Goal: Information Seeking & Learning: Learn about a topic

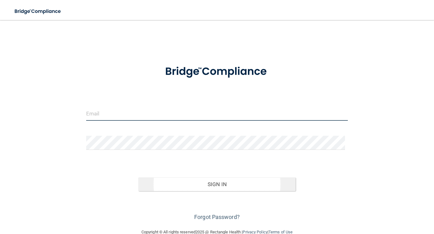
type input "[EMAIL_ADDRESS][DOMAIN_NAME]"
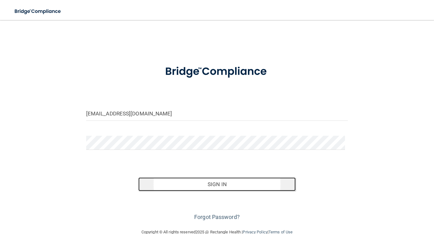
click at [219, 184] on button "Sign In" at bounding box center [216, 184] width 157 height 14
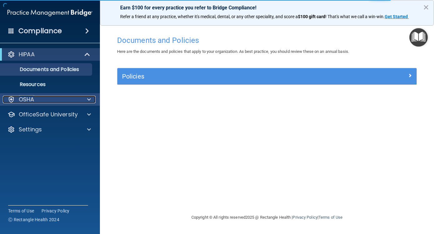
click at [44, 99] on div "OSHA" at bounding box center [41, 99] width 77 height 7
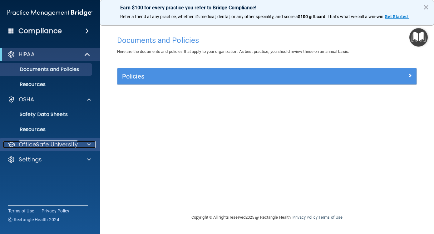
click at [63, 141] on p "OfficeSafe University" at bounding box center [48, 143] width 59 height 7
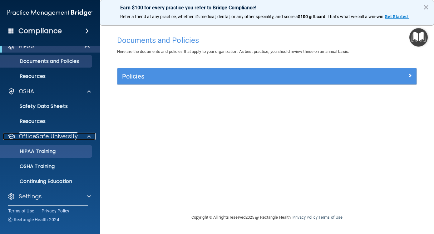
scroll to position [11, 0]
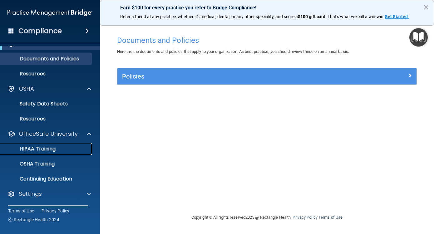
click at [49, 145] on p "HIPAA Training" at bounding box center [30, 148] width 52 height 6
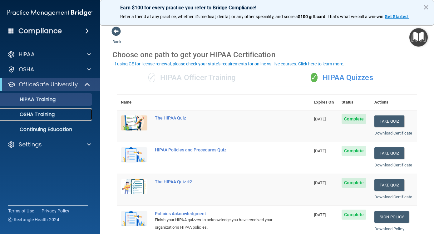
click at [50, 111] on p "OSHA Training" at bounding box center [29, 114] width 51 height 6
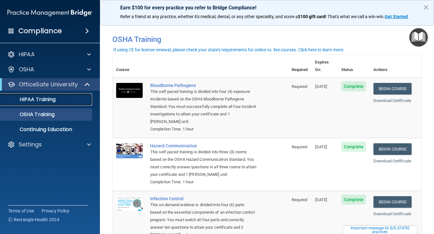
click at [40, 98] on p "HIPAA Training" at bounding box center [30, 99] width 52 height 6
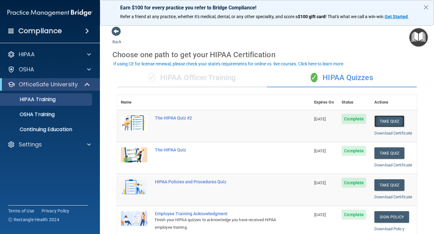
click at [385, 120] on button "Take Quiz" at bounding box center [389, 121] width 30 height 12
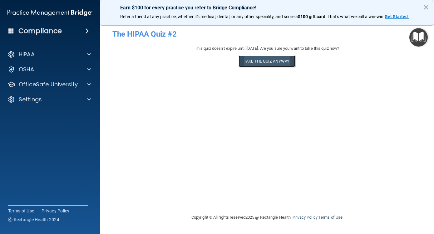
click at [259, 61] on button "Take the quiz anyway!" at bounding box center [267, 61] width 57 height 12
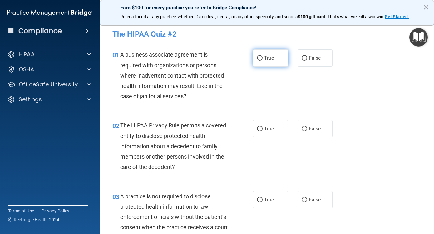
click at [264, 57] on span "True" at bounding box center [269, 58] width 10 height 6
click at [263, 57] on input "True" at bounding box center [260, 58] width 6 height 5
radio input "true"
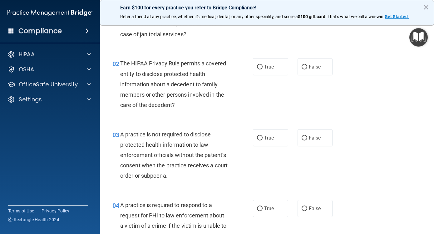
scroll to position [62, 0]
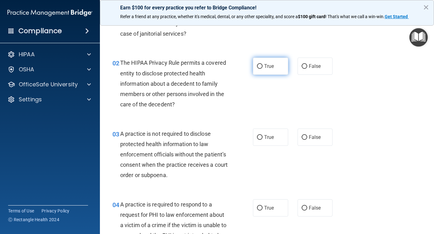
click at [267, 67] on span "True" at bounding box center [269, 66] width 10 height 6
click at [263, 67] on input "True" at bounding box center [260, 66] width 6 height 5
radio input "true"
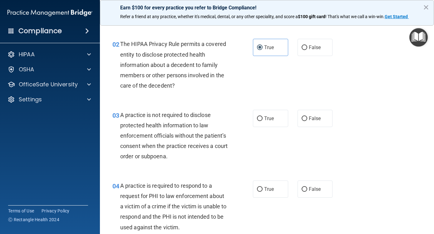
scroll to position [125, 0]
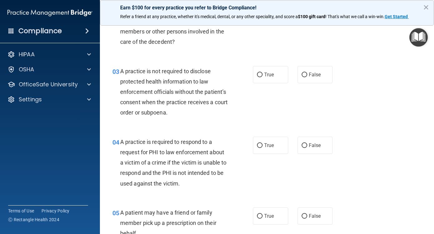
click at [166, 107] on div "A practice is not required to disclose protected health information to law enfo…" at bounding box center [176, 92] width 112 height 52
click at [316, 75] on span "False" at bounding box center [315, 74] width 12 height 6
click at [307, 75] on input "False" at bounding box center [305, 74] width 6 height 5
radio input "true"
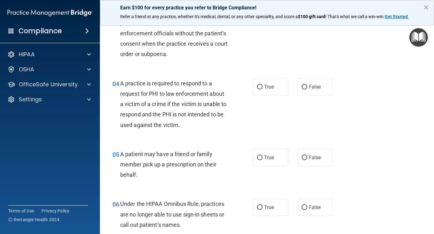
scroll to position [187, 0]
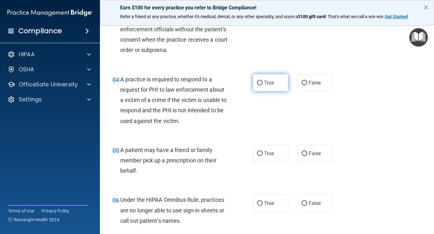
click at [267, 84] on span "True" at bounding box center [269, 83] width 10 height 6
click at [263, 84] on input "True" at bounding box center [260, 83] width 6 height 5
radio input "true"
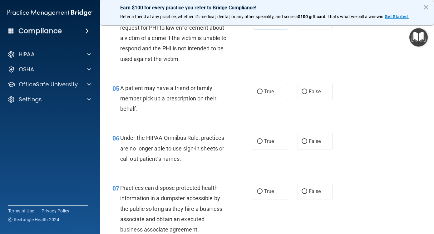
scroll to position [250, 0]
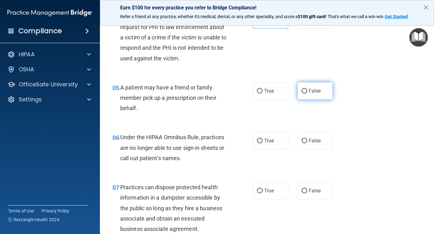
click at [312, 92] on span "False" at bounding box center [315, 91] width 12 height 6
click at [307, 92] on input "False" at bounding box center [305, 91] width 6 height 5
radio input "true"
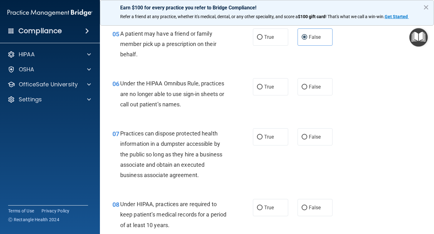
scroll to position [312, 0]
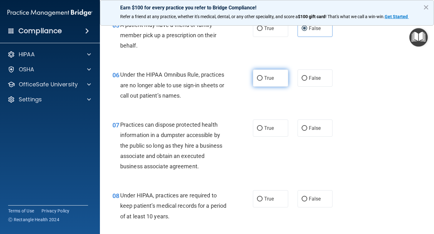
click at [267, 83] on label "True" at bounding box center [270, 77] width 35 height 17
click at [263, 81] on input "True" at bounding box center [260, 78] width 6 height 5
radio input "true"
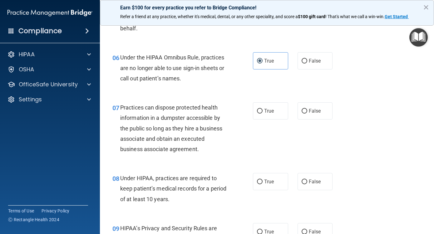
scroll to position [343, 0]
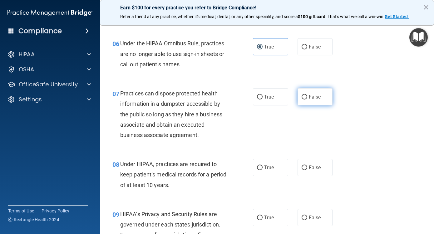
click at [314, 99] on span "False" at bounding box center [315, 97] width 12 height 6
click at [307, 99] on input "False" at bounding box center [305, 97] width 6 height 5
radio input "true"
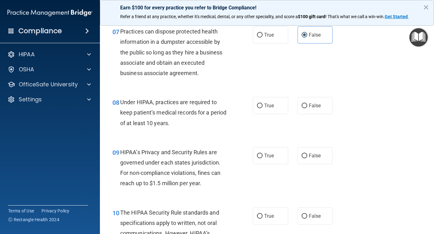
scroll to position [406, 0]
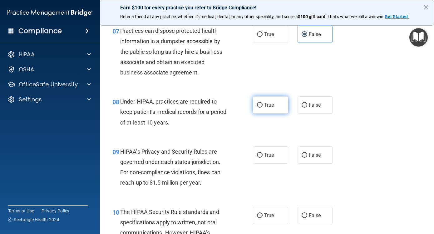
click at [276, 106] on label "True" at bounding box center [270, 104] width 35 height 17
click at [263, 106] on input "True" at bounding box center [260, 105] width 6 height 5
radio input "true"
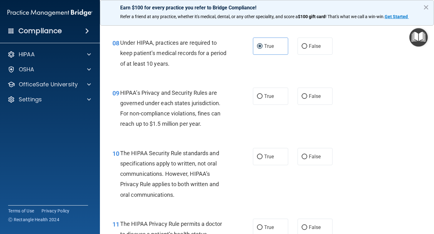
scroll to position [468, 0]
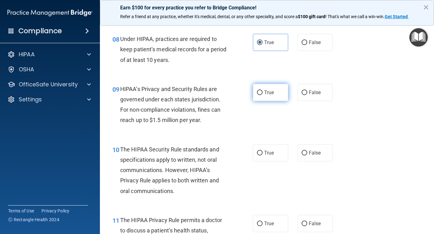
click at [269, 92] on span "True" at bounding box center [269, 92] width 10 height 6
click at [263, 92] on input "True" at bounding box center [260, 92] width 6 height 5
radio input "true"
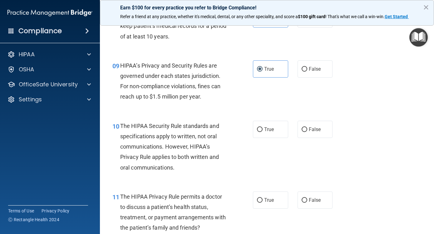
scroll to position [531, 0]
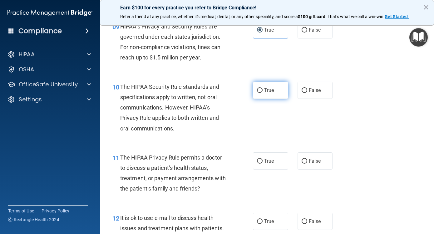
click at [273, 93] on label "True" at bounding box center [270, 89] width 35 height 17
click at [263, 93] on input "True" at bounding box center [260, 90] width 6 height 5
radio input "true"
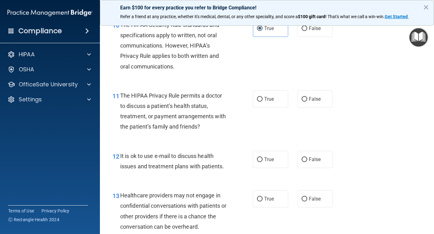
scroll to position [593, 0]
click at [309, 99] on span "False" at bounding box center [315, 98] width 12 height 6
click at [307, 99] on input "False" at bounding box center [305, 98] width 6 height 5
radio input "true"
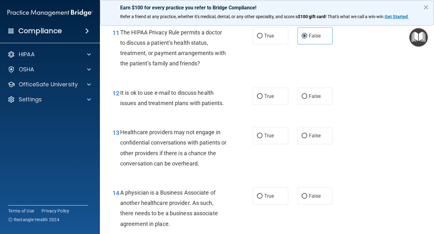
scroll to position [687, 0]
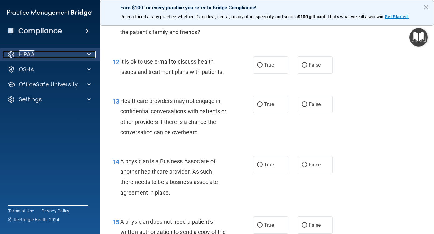
click at [42, 54] on div "HIPAA" at bounding box center [41, 54] width 77 height 7
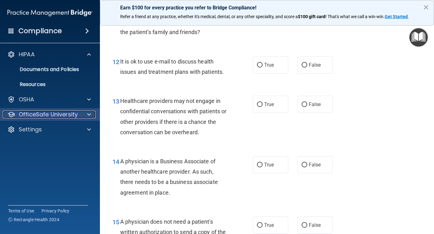
click at [44, 114] on p "OfficeSafe University" at bounding box center [48, 114] width 59 height 7
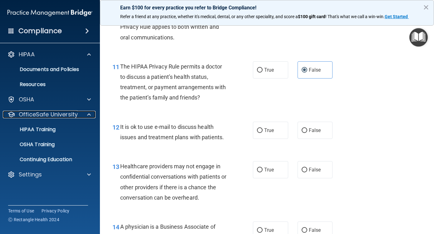
scroll to position [593, 0]
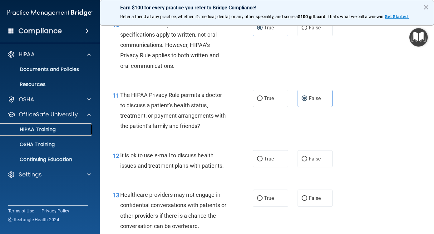
click at [47, 128] on p "HIPAA Training" at bounding box center [30, 129] width 52 height 6
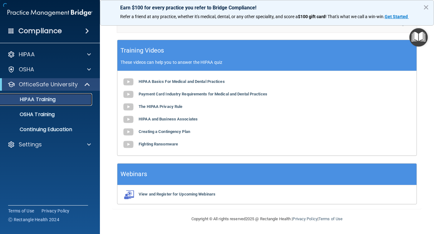
scroll to position [259, 0]
click at [174, 106] on b "The HIPAA Privacy Rule" at bounding box center [161, 106] width 44 height 5
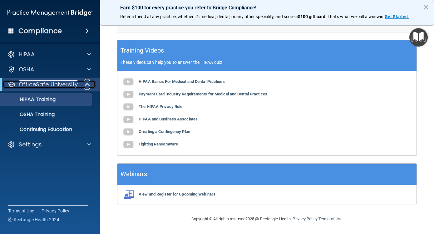
click at [54, 82] on p "OfficeSafe University" at bounding box center [48, 84] width 59 height 7
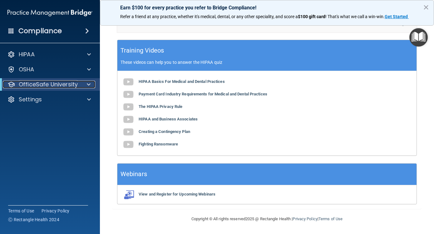
click at [54, 82] on p "OfficeSafe University" at bounding box center [48, 84] width 59 height 7
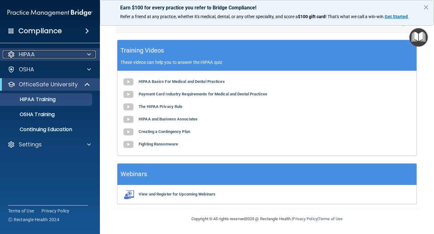
click at [55, 53] on div "HIPAA" at bounding box center [41, 54] width 77 height 7
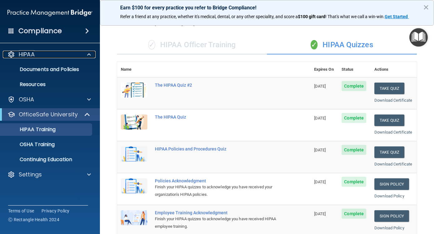
scroll to position [9, 0]
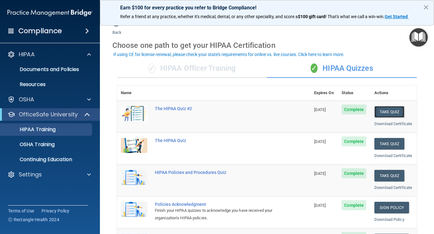
click at [389, 111] on button "Take Quiz" at bounding box center [389, 112] width 30 height 12
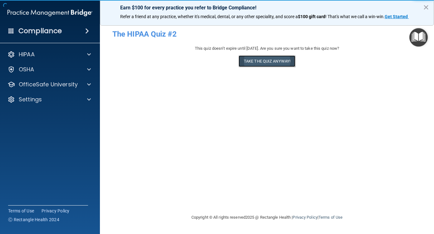
click at [257, 65] on button "Take the quiz anyway!" at bounding box center [267, 61] width 57 height 12
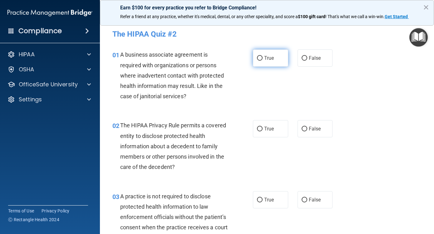
click at [259, 57] on input "True" at bounding box center [260, 58] width 6 height 5
radio input "true"
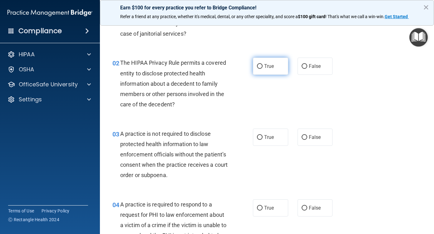
click at [266, 69] on label "True" at bounding box center [270, 65] width 35 height 17
click at [263, 69] on input "True" at bounding box center [260, 66] width 6 height 5
radio input "true"
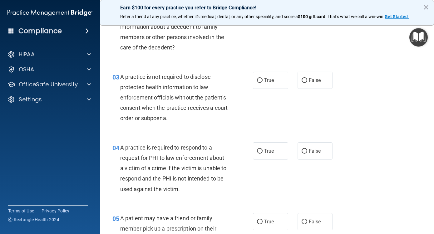
scroll to position [125, 0]
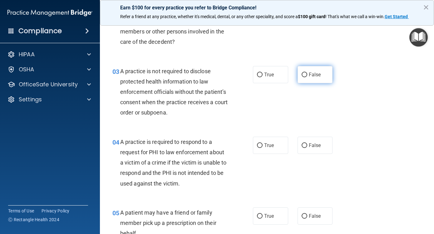
click at [319, 74] on label "False" at bounding box center [315, 74] width 35 height 17
click at [307, 74] on input "False" at bounding box center [305, 74] width 6 height 5
radio input "true"
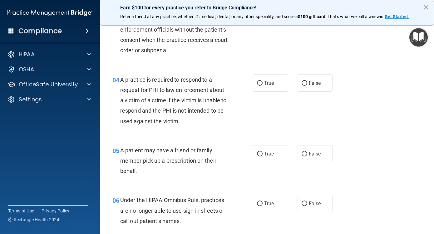
scroll to position [187, 0]
click at [264, 82] on span "True" at bounding box center [269, 83] width 10 height 6
click at [263, 82] on input "True" at bounding box center [260, 83] width 6 height 5
radio input "true"
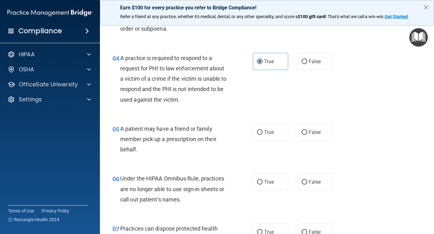
scroll to position [219, 0]
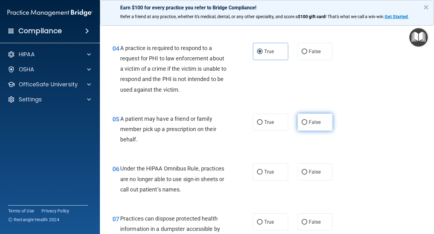
click at [309, 123] on span "False" at bounding box center [315, 122] width 12 height 6
click at [307, 123] on input "False" at bounding box center [305, 122] width 6 height 5
radio input "true"
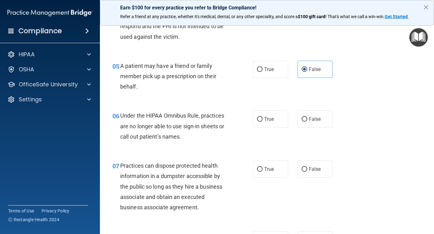
scroll to position [281, 0]
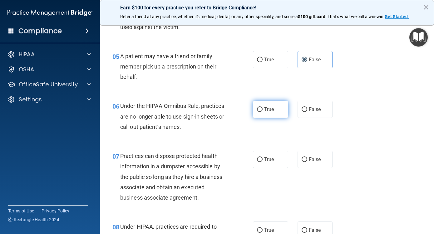
click at [270, 109] on span "True" at bounding box center [269, 109] width 10 height 6
click at [263, 109] on input "True" at bounding box center [260, 109] width 6 height 5
radio input "true"
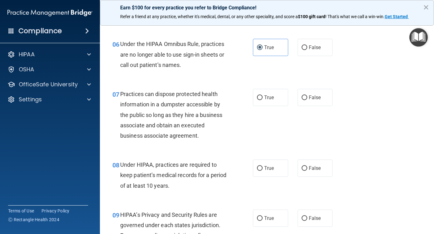
scroll to position [343, 0]
click at [312, 98] on span "False" at bounding box center [315, 97] width 12 height 6
click at [307, 98] on input "False" at bounding box center [305, 97] width 6 height 5
radio input "true"
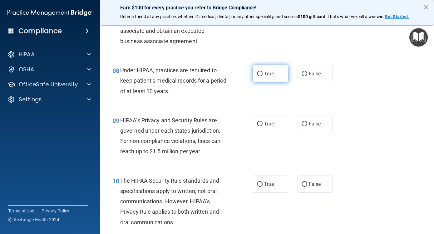
click at [271, 73] on span "True" at bounding box center [269, 74] width 10 height 6
click at [263, 73] on input "True" at bounding box center [260, 73] width 6 height 5
radio input "true"
click at [261, 125] on label "True" at bounding box center [270, 123] width 35 height 17
click at [261, 125] on input "True" at bounding box center [260, 123] width 6 height 5
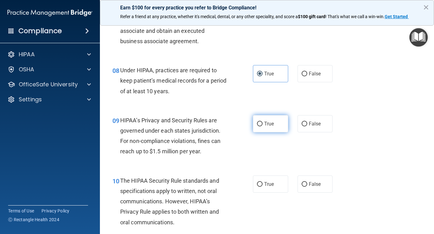
radio input "true"
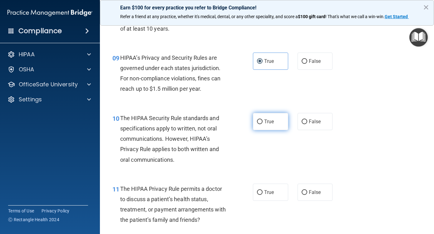
click at [264, 124] on span "True" at bounding box center [269, 121] width 10 height 6
click at [263, 124] on input "True" at bounding box center [260, 121] width 6 height 5
radio input "true"
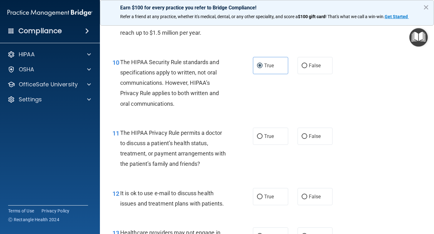
scroll to position [562, 0]
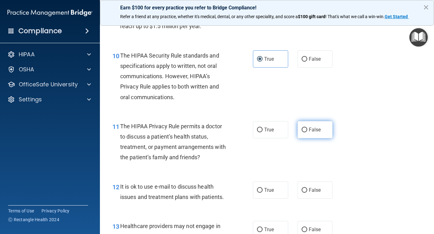
click at [309, 133] on label "False" at bounding box center [315, 129] width 35 height 17
click at [307, 132] on input "False" at bounding box center [305, 129] width 6 height 5
radio input "true"
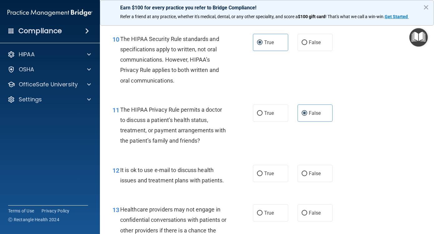
scroll to position [593, 0]
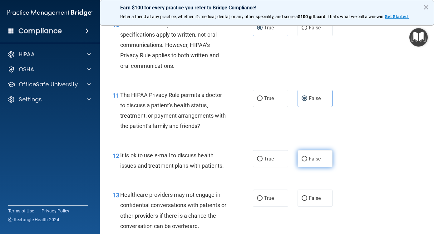
click at [318, 158] on label "False" at bounding box center [315, 158] width 35 height 17
click at [307, 158] on input "False" at bounding box center [305, 158] width 6 height 5
radio input "true"
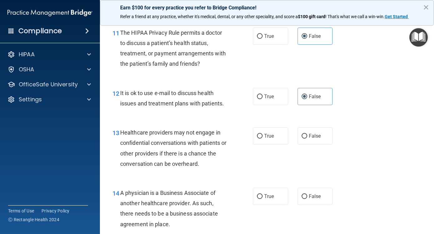
scroll to position [656, 0]
click at [273, 137] on label "True" at bounding box center [270, 135] width 35 height 17
click at [263, 137] on input "True" at bounding box center [260, 135] width 6 height 5
radio input "true"
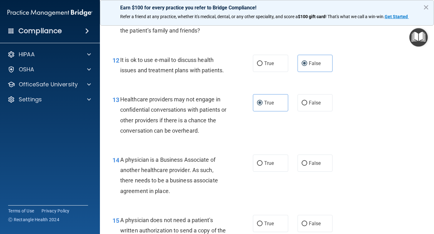
scroll to position [718, 0]
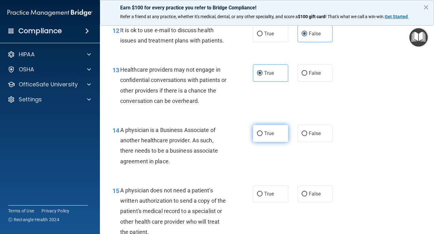
click at [269, 135] on span "True" at bounding box center [269, 133] width 10 height 6
click at [263, 135] on input "True" at bounding box center [260, 133] width 6 height 5
radio input "true"
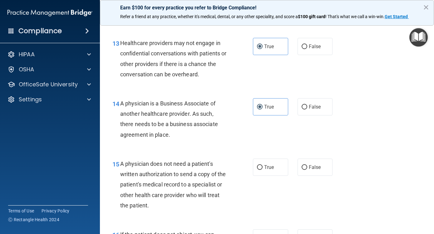
scroll to position [781, 0]
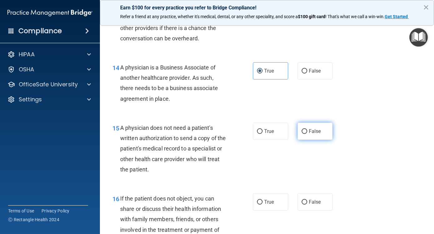
click at [311, 130] on span "False" at bounding box center [315, 131] width 12 height 6
click at [307, 130] on input "False" at bounding box center [305, 131] width 6 height 5
radio input "true"
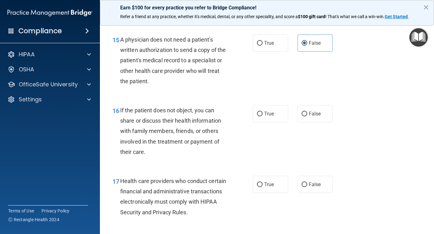
scroll to position [874, 0]
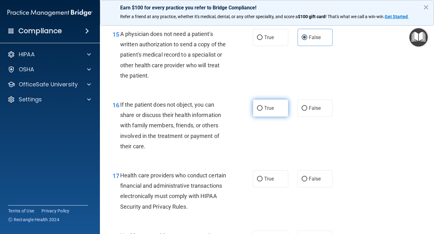
click at [269, 109] on span "True" at bounding box center [269, 108] width 10 height 6
click at [263, 109] on input "True" at bounding box center [260, 108] width 6 height 5
radio input "true"
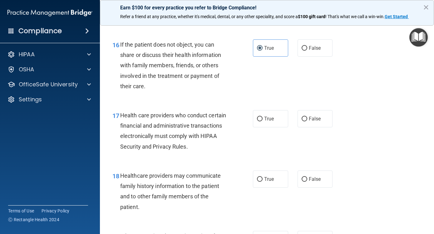
scroll to position [937, 0]
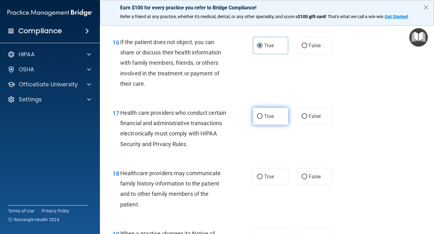
click at [259, 116] on input "True" at bounding box center [260, 116] width 6 height 5
radio input "true"
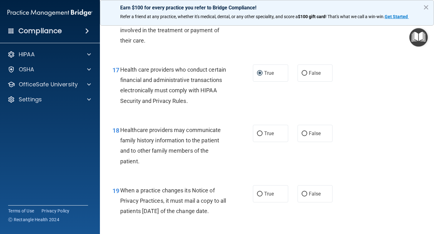
scroll to position [1030, 0]
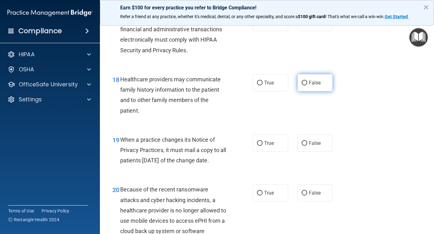
click at [316, 84] on span "False" at bounding box center [315, 83] width 12 height 6
click at [307, 84] on input "False" at bounding box center [305, 83] width 6 height 5
radio input "true"
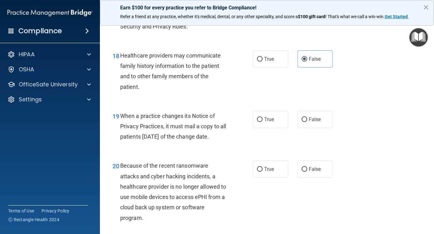
scroll to position [1093, 0]
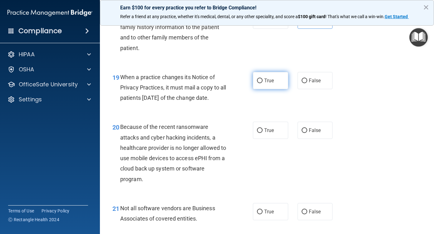
click at [274, 86] on label "True" at bounding box center [270, 80] width 35 height 17
click at [263, 83] on input "True" at bounding box center [260, 80] width 6 height 5
radio input "true"
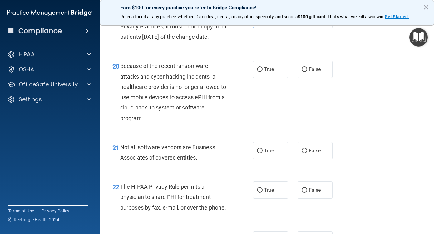
scroll to position [1155, 0]
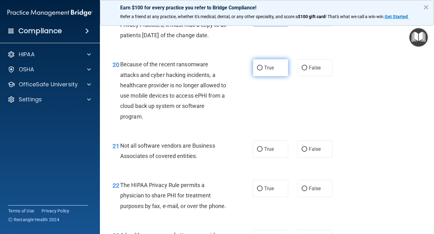
click at [270, 76] on label "True" at bounding box center [270, 67] width 35 height 17
click at [263, 70] on input "True" at bounding box center [260, 68] width 6 height 5
radio input "true"
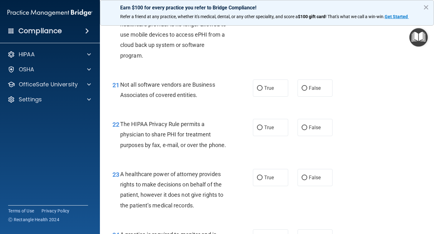
scroll to position [1218, 0]
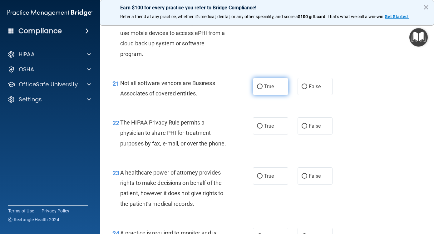
click at [273, 94] on label "True" at bounding box center [270, 86] width 35 height 17
click at [263, 89] on input "True" at bounding box center [260, 86] width 6 height 5
radio input "true"
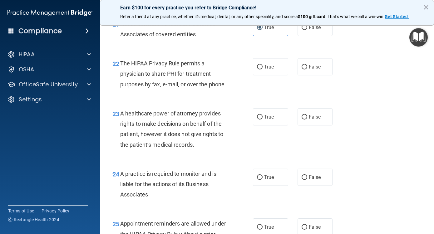
scroll to position [1280, 0]
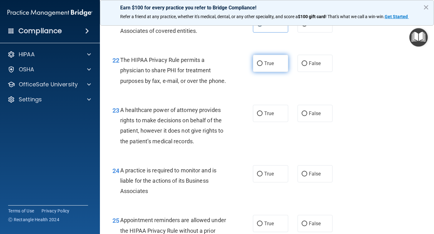
click at [271, 66] on span "True" at bounding box center [269, 63] width 10 height 6
click at [263, 66] on input "True" at bounding box center [260, 63] width 6 height 5
radio input "true"
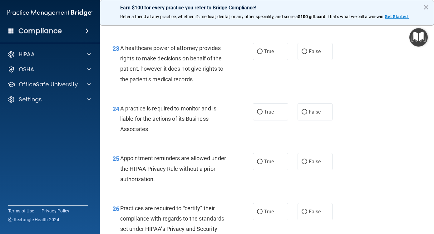
scroll to position [1343, 0]
click at [185, 82] on span "A healthcare power of attorney provides rights to make decisions on behalf of t…" at bounding box center [171, 63] width 103 height 38
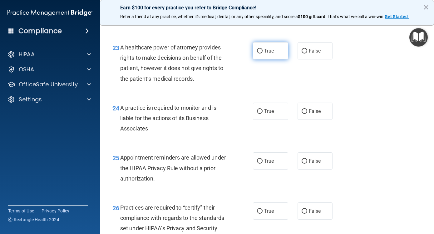
click at [272, 54] on span "True" at bounding box center [269, 51] width 10 height 6
click at [263, 53] on input "True" at bounding box center [260, 51] width 6 height 5
radio input "true"
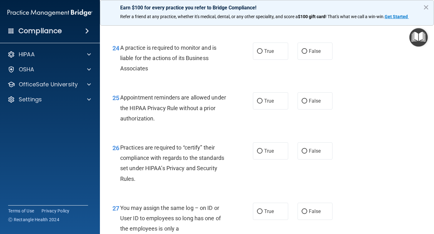
scroll to position [1405, 0]
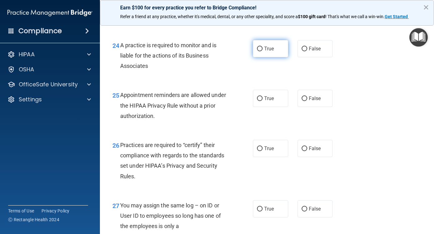
click at [268, 52] on span "True" at bounding box center [269, 49] width 10 height 6
click at [263, 51] on input "True" at bounding box center [260, 49] width 6 height 5
radio input "true"
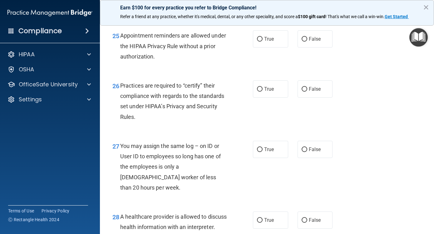
scroll to position [1467, 0]
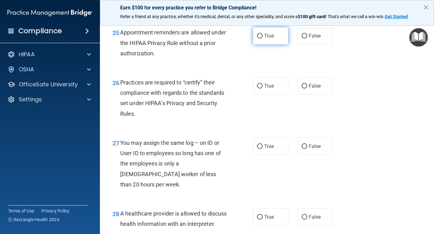
click at [272, 39] on span "True" at bounding box center [269, 36] width 10 height 6
click at [263, 38] on input "True" at bounding box center [260, 36] width 6 height 5
radio input "true"
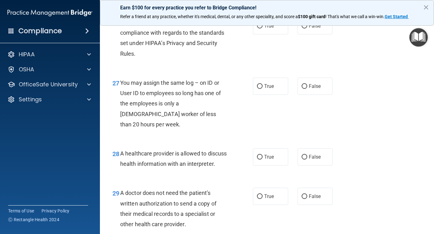
scroll to position [1530, 0]
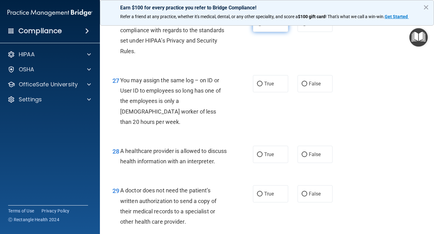
click at [271, 26] on span "True" at bounding box center [269, 23] width 10 height 6
click at [263, 26] on input "True" at bounding box center [260, 23] width 6 height 5
radio input "true"
click at [317, 86] on span "False" at bounding box center [315, 84] width 12 height 6
click at [307, 86] on input "False" at bounding box center [305, 83] width 6 height 5
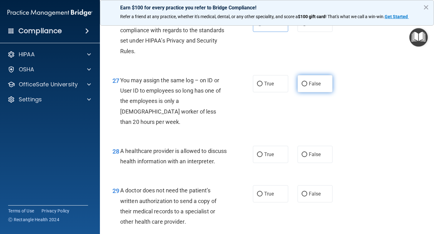
radio input "true"
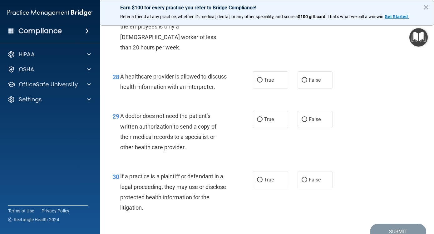
scroll to position [1624, 0]
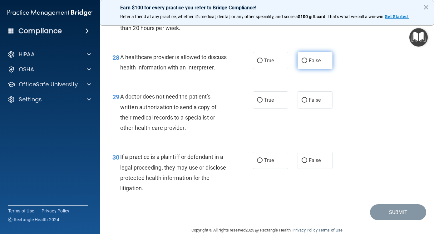
click at [318, 63] on span "False" at bounding box center [315, 60] width 12 height 6
click at [307, 63] on input "False" at bounding box center [305, 60] width 6 height 5
radio input "true"
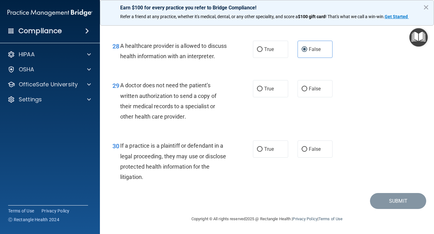
scroll to position [1655, 0]
click at [319, 90] on label "False" at bounding box center [315, 88] width 35 height 17
click at [307, 90] on input "False" at bounding box center [305, 88] width 6 height 5
radio input "true"
click at [316, 150] on span "False" at bounding box center [315, 149] width 12 height 6
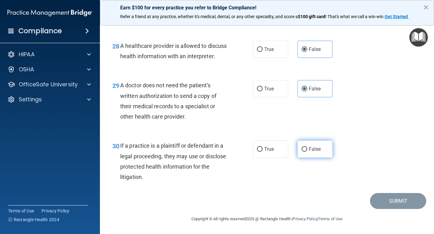
click at [307, 150] on input "False" at bounding box center [305, 149] width 6 height 5
radio input "true"
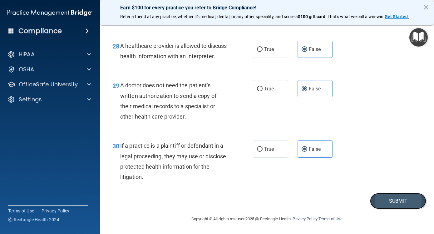
click at [402, 194] on button "Submit" at bounding box center [398, 201] width 56 height 16
click at [391, 200] on button "Submit" at bounding box center [398, 201] width 56 height 16
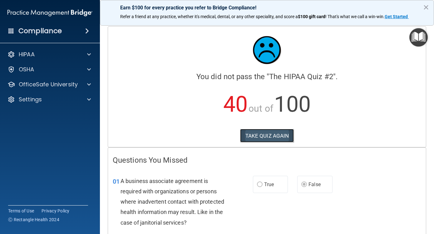
click at [269, 135] on button "TAKE QUIZ AGAIN" at bounding box center [267, 136] width 54 height 14
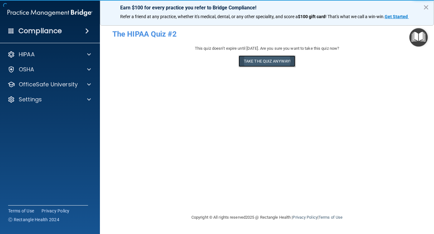
click at [257, 61] on button "Take the quiz anyway!" at bounding box center [267, 61] width 57 height 12
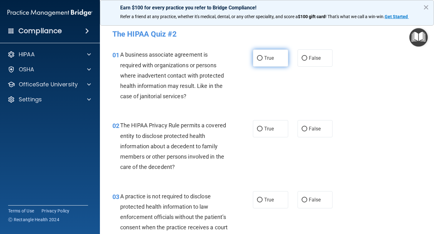
click at [264, 59] on span "True" at bounding box center [269, 58] width 10 height 6
click at [263, 59] on input "True" at bounding box center [260, 58] width 6 height 5
radio input "true"
click at [275, 131] on label "True" at bounding box center [270, 128] width 35 height 17
click at [263, 131] on input "True" at bounding box center [260, 128] width 6 height 5
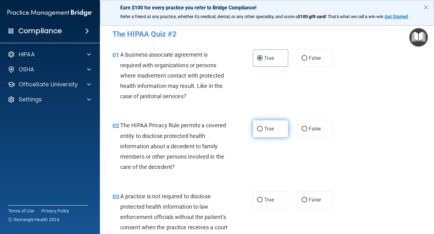
radio input "true"
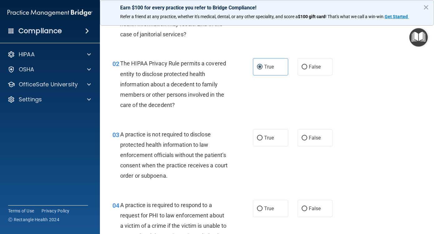
scroll to position [62, 0]
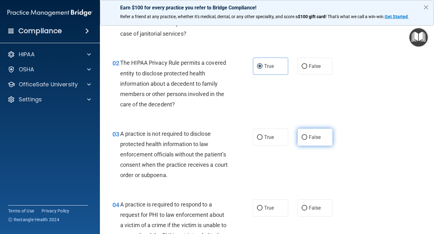
click at [321, 137] on label "False" at bounding box center [315, 136] width 35 height 17
click at [307, 137] on input "False" at bounding box center [305, 137] width 6 height 5
radio input "true"
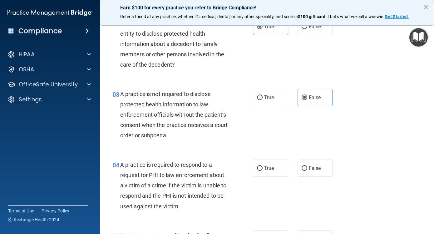
scroll to position [125, 0]
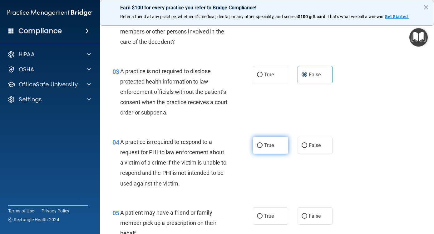
click at [277, 147] on label "True" at bounding box center [270, 144] width 35 height 17
click at [263, 147] on input "True" at bounding box center [260, 145] width 6 height 5
radio input "true"
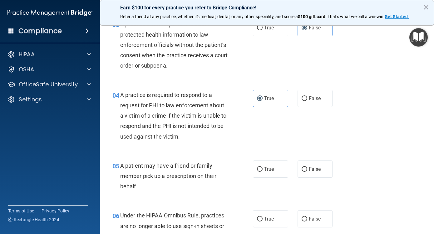
scroll to position [187, 0]
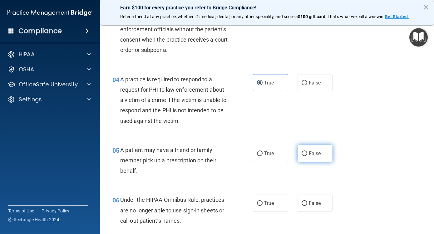
click at [310, 154] on span "False" at bounding box center [315, 153] width 12 height 6
click at [307, 154] on input "False" at bounding box center [305, 153] width 6 height 5
radio input "true"
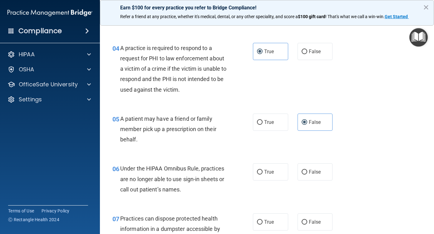
scroll to position [250, 0]
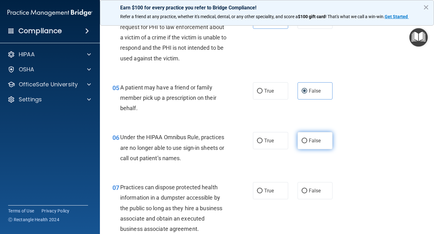
click at [320, 141] on label "False" at bounding box center [315, 140] width 35 height 17
click at [307, 141] on input "False" at bounding box center [305, 140] width 6 height 5
radio input "true"
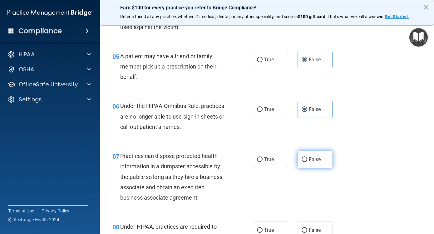
click at [319, 158] on label "False" at bounding box center [315, 158] width 35 height 17
click at [307, 158] on input "False" at bounding box center [305, 159] width 6 height 5
radio input "true"
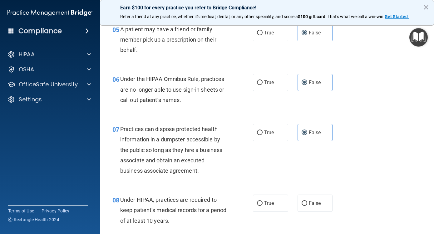
scroll to position [343, 0]
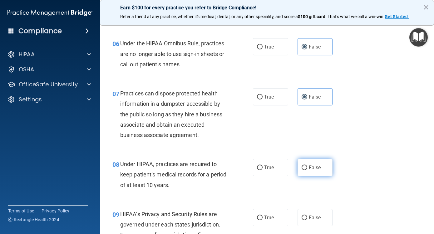
click at [305, 165] on label "False" at bounding box center [315, 167] width 35 height 17
click at [305, 165] on input "False" at bounding box center [305, 167] width 6 height 5
radio input "true"
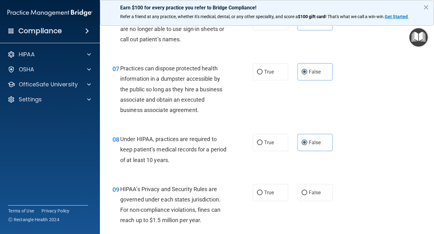
scroll to position [406, 0]
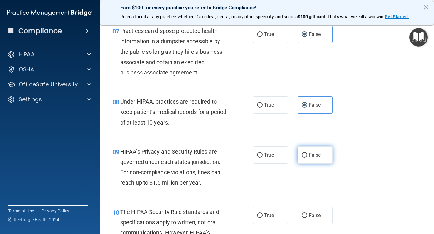
click at [316, 156] on span "False" at bounding box center [315, 155] width 12 height 6
click at [307, 156] on input "False" at bounding box center [305, 155] width 6 height 5
radio input "true"
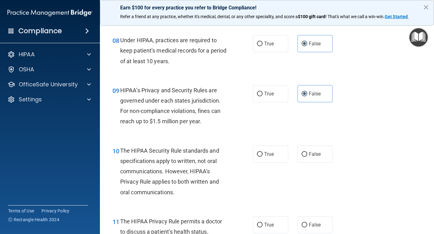
scroll to position [468, 0]
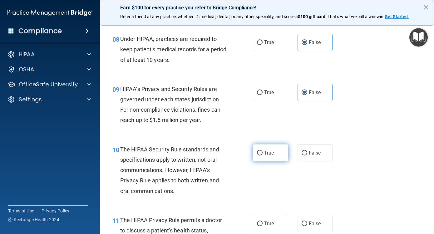
click at [274, 155] on label "True" at bounding box center [270, 152] width 35 height 17
click at [263, 155] on input "True" at bounding box center [260, 152] width 6 height 5
radio input "true"
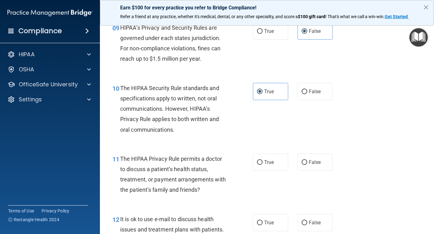
scroll to position [531, 0]
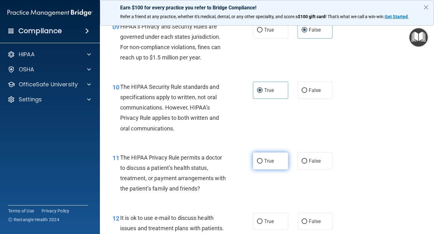
click at [273, 162] on label "True" at bounding box center [270, 160] width 35 height 17
click at [263, 162] on input "True" at bounding box center [260, 161] width 6 height 5
radio input "true"
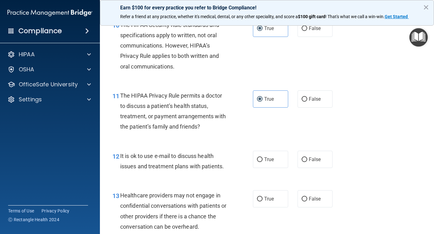
scroll to position [593, 0]
click at [272, 163] on label "True" at bounding box center [270, 158] width 35 height 17
click at [263, 161] on input "True" at bounding box center [260, 158] width 6 height 5
radio input "true"
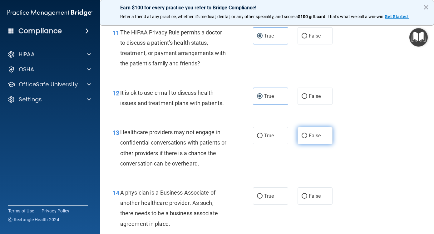
click at [316, 137] on span "False" at bounding box center [315, 135] width 12 height 6
click at [307, 137] on input "False" at bounding box center [305, 135] width 6 height 5
radio input "true"
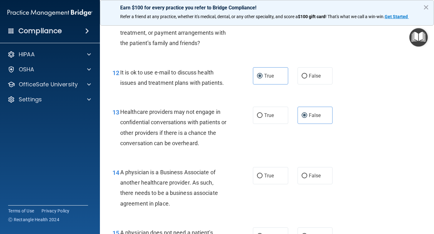
scroll to position [687, 0]
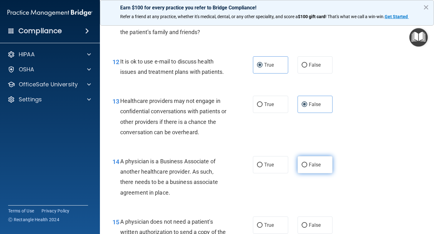
click at [314, 165] on span "False" at bounding box center [315, 164] width 12 height 6
click at [307, 165] on input "False" at bounding box center [305, 164] width 6 height 5
radio input "true"
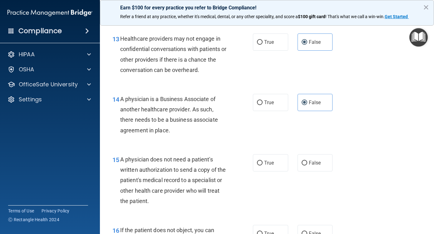
scroll to position [749, 0]
click at [273, 163] on label "True" at bounding box center [270, 162] width 35 height 17
click at [263, 163] on input "True" at bounding box center [260, 162] width 6 height 5
radio input "true"
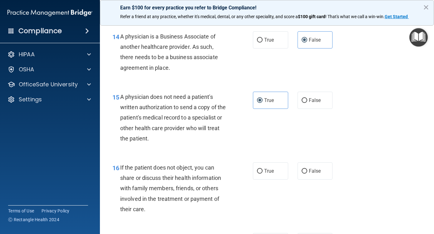
scroll to position [812, 0]
click at [274, 171] on label "True" at bounding box center [270, 170] width 35 height 17
click at [263, 171] on input "True" at bounding box center [260, 170] width 6 height 5
radio input "true"
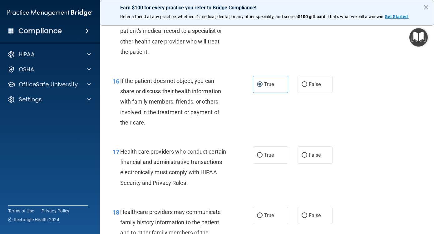
scroll to position [937, 0]
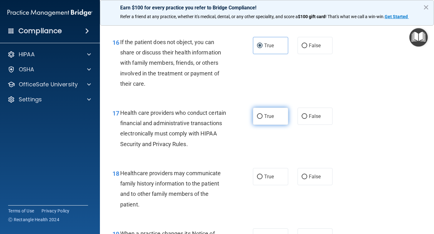
click at [270, 118] on span "True" at bounding box center [269, 116] width 10 height 6
click at [263, 118] on input "True" at bounding box center [260, 116] width 6 height 5
radio input "true"
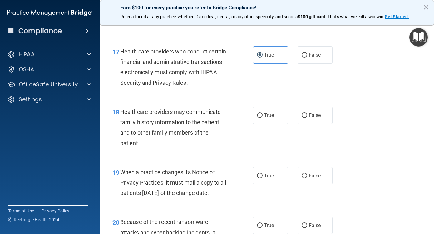
scroll to position [999, 0]
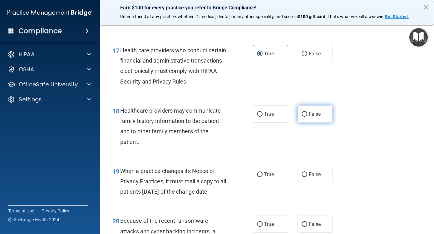
click at [314, 116] on span "False" at bounding box center [315, 114] width 12 height 6
click at [307, 116] on input "False" at bounding box center [305, 114] width 6 height 5
radio input "true"
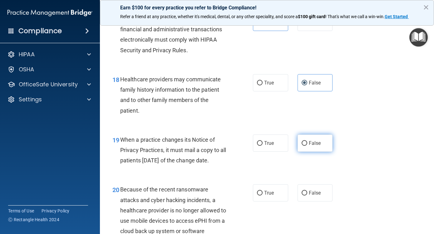
click at [317, 143] on span "False" at bounding box center [315, 143] width 12 height 6
click at [307, 143] on input "False" at bounding box center [305, 143] width 6 height 5
radio input "true"
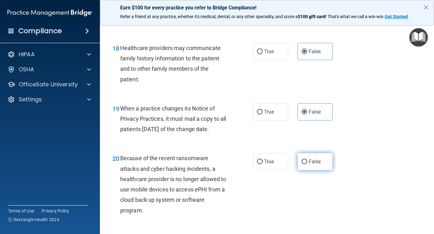
click at [309, 164] on span "False" at bounding box center [315, 161] width 12 height 6
click at [307, 164] on input "False" at bounding box center [305, 161] width 6 height 5
radio input "true"
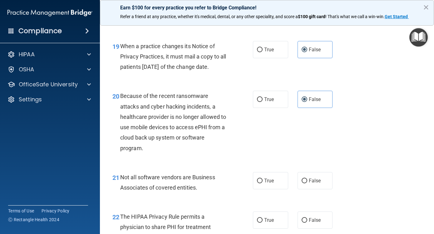
scroll to position [1124, 0]
click at [272, 189] on label "True" at bounding box center [270, 179] width 35 height 17
click at [263, 183] on input "True" at bounding box center [260, 180] width 6 height 5
radio input "true"
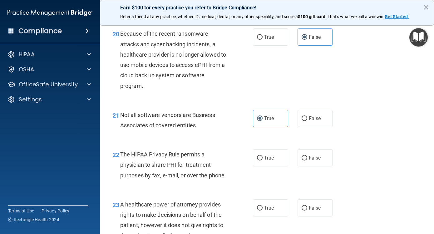
scroll to position [1186, 0]
click at [271, 160] on span "True" at bounding box center [269, 157] width 10 height 6
click at [263, 160] on input "True" at bounding box center [260, 157] width 6 height 5
radio input "true"
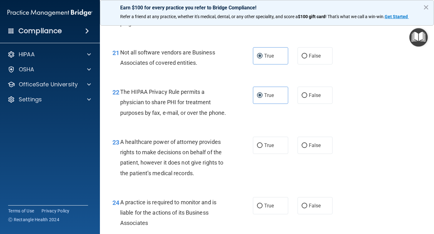
scroll to position [1249, 0]
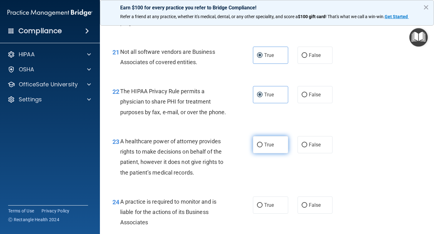
click at [265, 153] on label "True" at bounding box center [270, 144] width 35 height 17
click at [263, 147] on input "True" at bounding box center [260, 144] width 6 height 5
radio input "true"
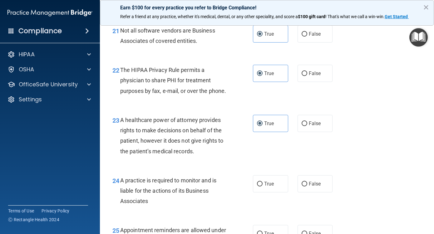
scroll to position [1280, 0]
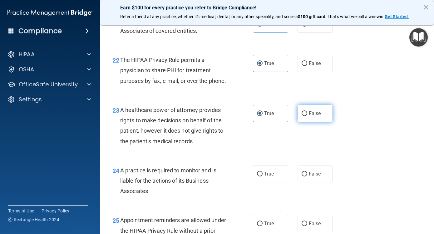
click at [316, 116] on span "False" at bounding box center [315, 113] width 12 height 6
click at [307, 116] on input "False" at bounding box center [305, 113] width 6 height 5
radio input "true"
radio input "false"
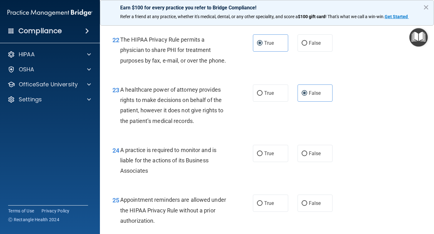
scroll to position [1311, 0]
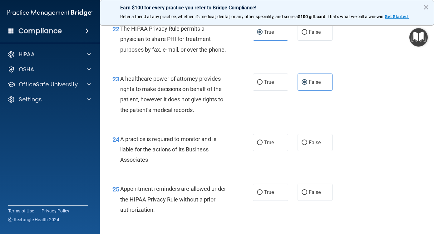
click at [318, 151] on label "False" at bounding box center [315, 142] width 35 height 17
click at [307, 145] on input "False" at bounding box center [305, 142] width 6 height 5
radio input "true"
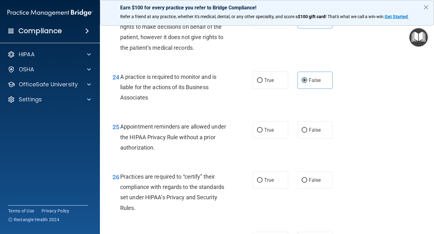
scroll to position [1374, 0]
click at [317, 132] on span "False" at bounding box center [315, 129] width 12 height 6
click at [307, 132] on input "False" at bounding box center [305, 129] width 6 height 5
radio input "true"
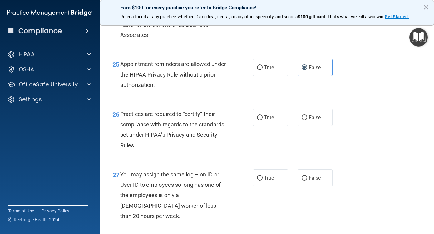
scroll to position [1436, 0]
click at [272, 120] on span "True" at bounding box center [269, 117] width 10 height 6
click at [263, 120] on input "True" at bounding box center [260, 117] width 6 height 5
radio input "true"
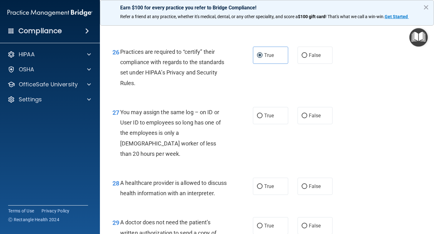
scroll to position [1499, 0]
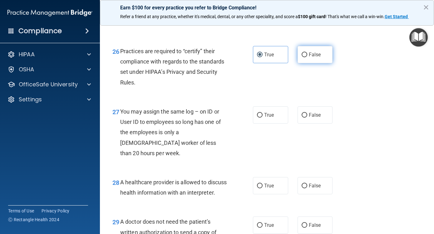
click at [309, 57] on span "False" at bounding box center [315, 55] width 12 height 6
click at [307, 57] on input "False" at bounding box center [305, 54] width 6 height 5
radio input "true"
radio input "false"
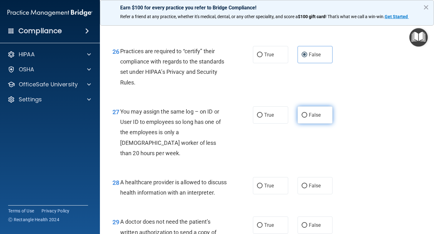
click at [318, 123] on label "False" at bounding box center [315, 114] width 35 height 17
click at [307, 117] on input "False" at bounding box center [305, 115] width 6 height 5
radio input "true"
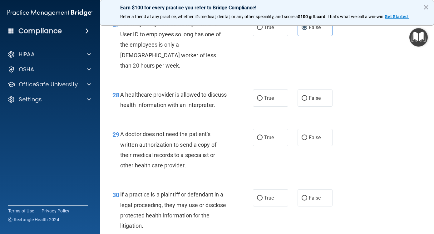
scroll to position [1592, 0]
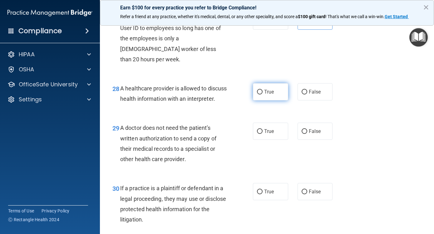
click at [274, 100] on label "True" at bounding box center [270, 91] width 35 height 17
click at [263, 94] on input "True" at bounding box center [260, 92] width 6 height 5
radio input "true"
click at [270, 134] on span "True" at bounding box center [269, 131] width 10 height 6
click at [263, 134] on input "True" at bounding box center [260, 131] width 6 height 5
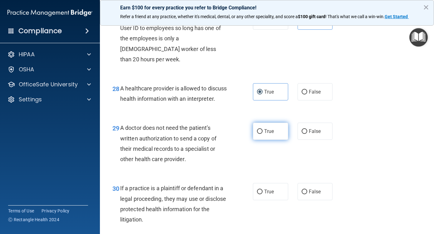
radio input "true"
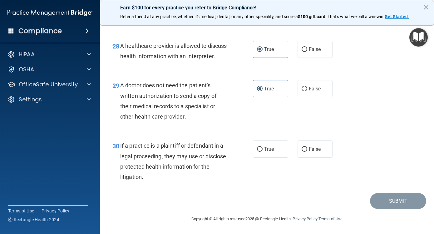
scroll to position [1655, 0]
click at [275, 146] on label "True" at bounding box center [270, 148] width 35 height 17
click at [263, 147] on input "True" at bounding box center [260, 149] width 6 height 5
radio input "true"
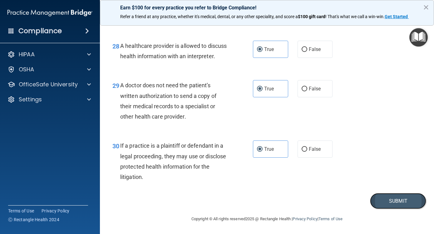
click at [388, 197] on button "Submit" at bounding box center [398, 201] width 56 height 16
click at [381, 200] on button "Submit" at bounding box center [398, 201] width 56 height 16
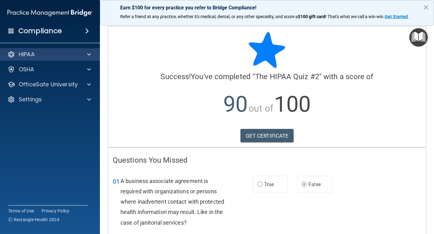
click at [46, 50] on div "HIPAA" at bounding box center [50, 54] width 100 height 12
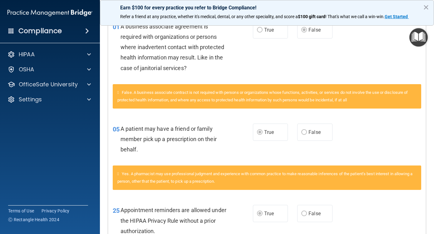
scroll to position [221, 0]
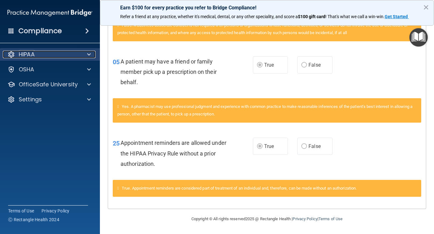
click at [71, 56] on div "HIPAA" at bounding box center [41, 54] width 77 height 7
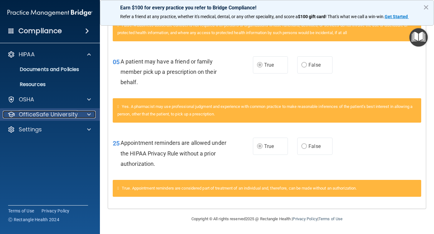
click at [75, 111] on p "OfficeSafe University" at bounding box center [48, 114] width 59 height 7
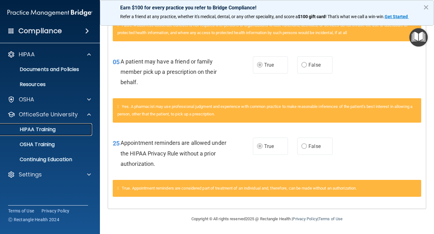
click at [44, 129] on p "HIPAA Training" at bounding box center [30, 129] width 52 height 6
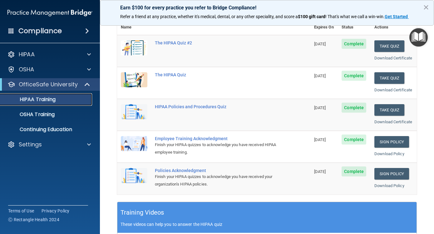
scroll to position [72, 0]
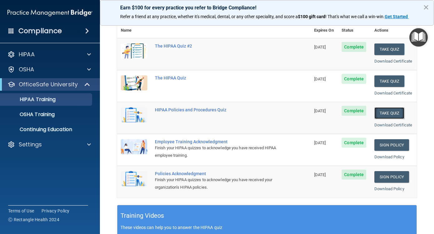
click at [386, 119] on button "Take Quiz" at bounding box center [389, 113] width 30 height 12
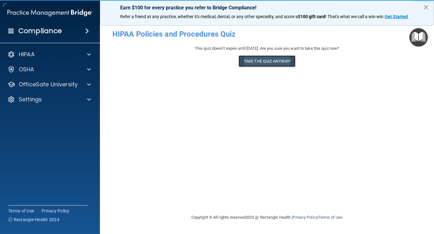
click at [270, 62] on button "Take the quiz anyway!" at bounding box center [267, 61] width 57 height 12
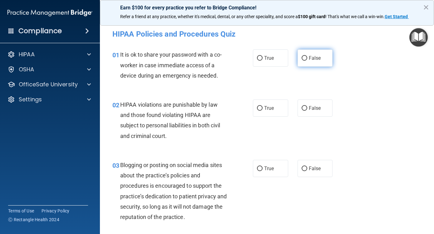
click at [313, 57] on span "False" at bounding box center [315, 58] width 12 height 6
click at [307, 57] on input "False" at bounding box center [305, 58] width 6 height 5
radio input "true"
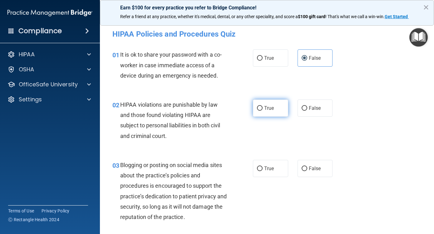
click at [268, 105] on span "True" at bounding box center [269, 108] width 10 height 6
click at [263, 106] on input "True" at bounding box center [260, 108] width 6 height 5
radio input "true"
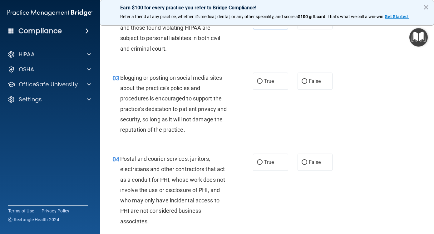
scroll to position [94, 0]
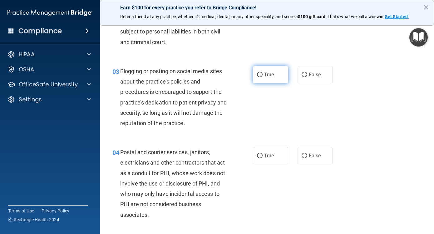
drag, startPoint x: 274, startPoint y: 73, endPoint x: 271, endPoint y: 79, distance: 7.1
click at [274, 74] on label "True" at bounding box center [270, 74] width 35 height 17
click at [263, 74] on input "True" at bounding box center [260, 74] width 6 height 5
radio input "true"
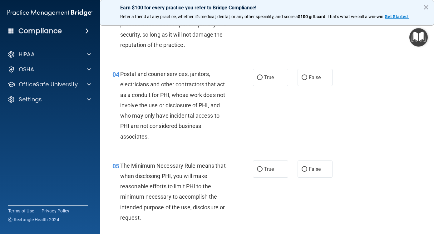
scroll to position [187, 0]
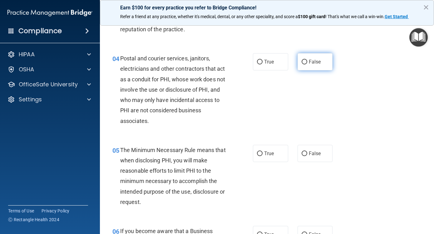
click at [314, 59] on span "False" at bounding box center [315, 62] width 12 height 6
click at [307, 60] on input "False" at bounding box center [305, 62] width 6 height 5
radio input "true"
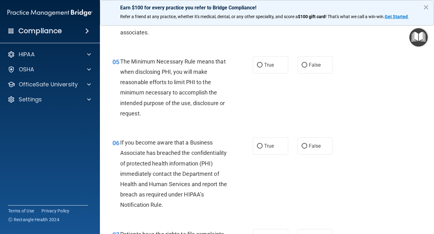
scroll to position [281, 0]
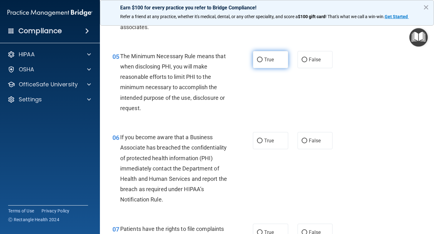
click at [269, 64] on label "True" at bounding box center [270, 59] width 35 height 17
click at [263, 62] on input "True" at bounding box center [260, 59] width 6 height 5
radio input "true"
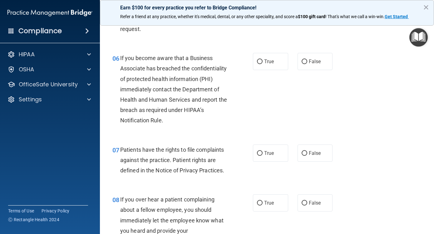
scroll to position [375, 0]
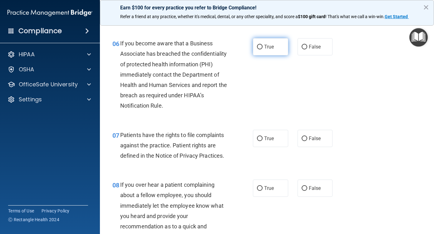
click at [271, 47] on span "True" at bounding box center [269, 47] width 10 height 6
click at [263, 47] on input "True" at bounding box center [260, 47] width 6 height 5
radio input "true"
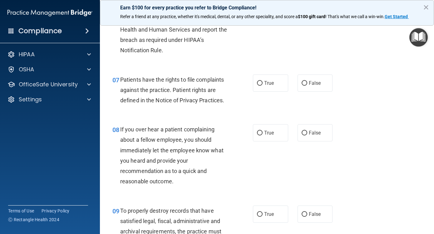
scroll to position [437, 0]
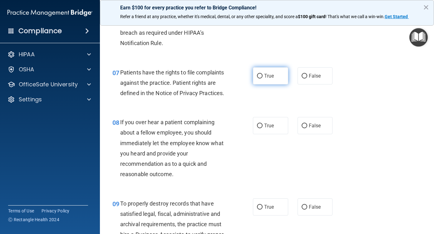
click at [274, 74] on label "True" at bounding box center [270, 75] width 35 height 17
click at [263, 74] on input "True" at bounding box center [260, 76] width 6 height 5
radio input "true"
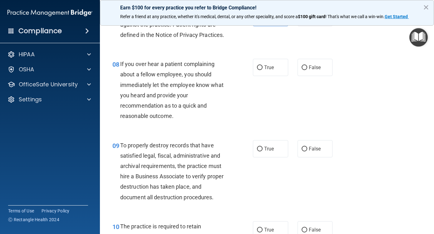
scroll to position [500, 0]
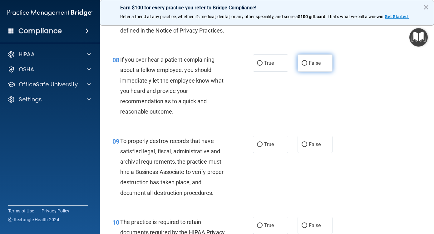
click at [318, 67] on label "False" at bounding box center [315, 62] width 35 height 17
click at [307, 66] on input "False" at bounding box center [305, 63] width 6 height 5
radio input "true"
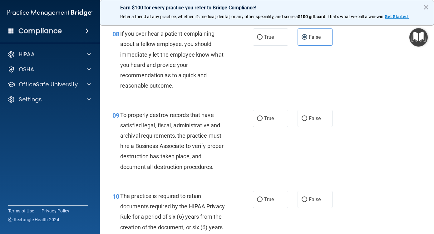
scroll to position [562, 0]
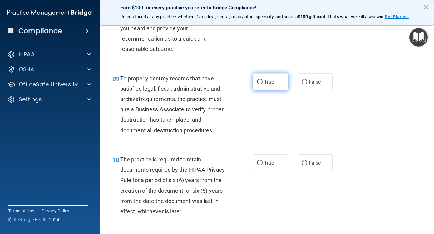
click at [271, 81] on span "True" at bounding box center [269, 82] width 10 height 6
click at [263, 81] on input "True" at bounding box center [260, 82] width 6 height 5
radio input "true"
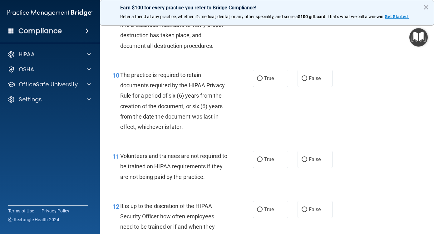
scroll to position [656, 0]
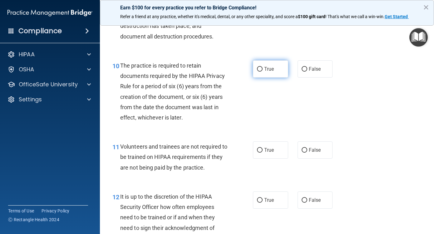
click at [269, 67] on span "True" at bounding box center [269, 69] width 10 height 6
click at [263, 67] on input "True" at bounding box center [260, 69] width 6 height 5
radio input "true"
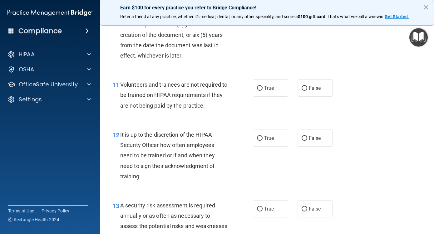
scroll to position [718, 0]
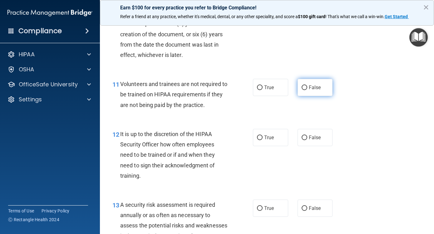
click at [315, 88] on span "False" at bounding box center [315, 87] width 12 height 6
click at [307, 88] on input "False" at bounding box center [305, 87] width 6 height 5
radio input "true"
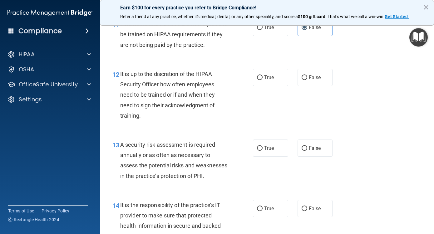
scroll to position [781, 0]
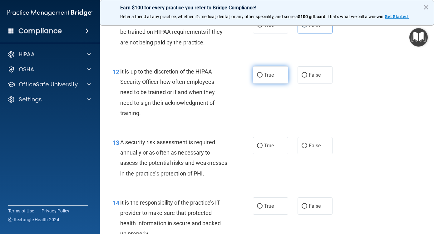
click at [273, 74] on label "True" at bounding box center [270, 74] width 35 height 17
click at [263, 74] on input "True" at bounding box center [260, 75] width 6 height 5
radio input "true"
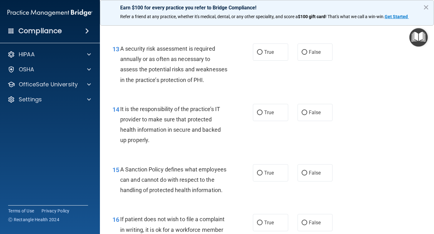
scroll to position [874, 0]
click at [264, 52] on span "True" at bounding box center [269, 52] width 10 height 6
click at [263, 52] on input "True" at bounding box center [260, 52] width 6 height 5
radio input "true"
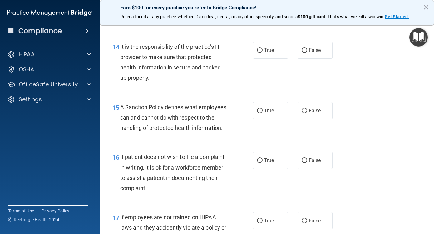
scroll to position [937, 0]
click at [264, 52] on span "True" at bounding box center [269, 50] width 10 height 6
click at [263, 52] on input "True" at bounding box center [260, 49] width 6 height 5
radio input "true"
click at [271, 113] on span "True" at bounding box center [269, 110] width 10 height 6
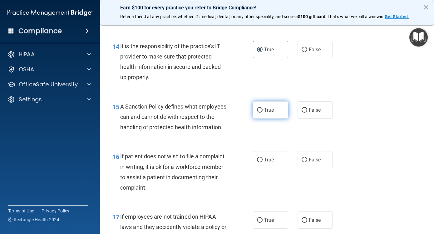
click at [263, 112] on input "True" at bounding box center [260, 110] width 6 height 5
radio input "true"
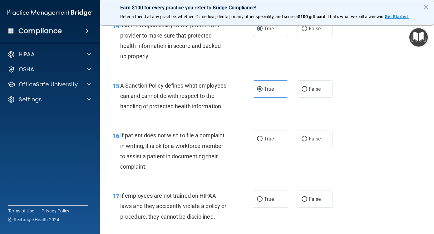
scroll to position [999, 0]
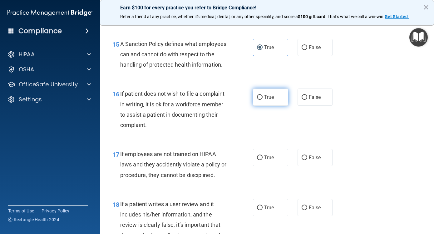
click at [274, 106] on label "True" at bounding box center [270, 96] width 35 height 17
click at [263, 100] on input "True" at bounding box center [260, 97] width 6 height 5
radio input "true"
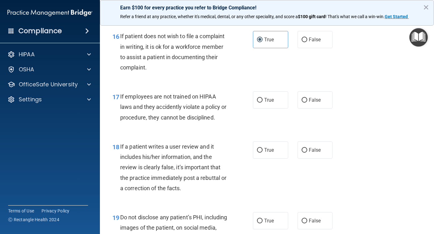
scroll to position [1062, 0]
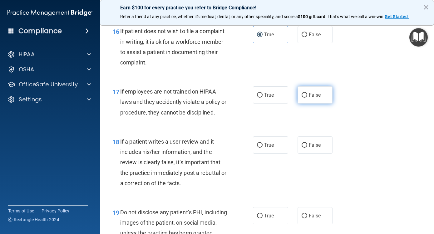
click at [318, 103] on label "False" at bounding box center [315, 94] width 35 height 17
click at [307, 97] on input "False" at bounding box center [305, 95] width 6 height 5
radio input "true"
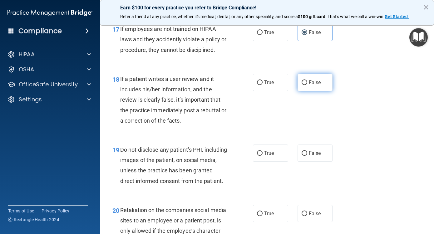
click at [320, 91] on label "False" at bounding box center [315, 82] width 35 height 17
click at [307, 85] on input "False" at bounding box center [305, 82] width 6 height 5
radio input "true"
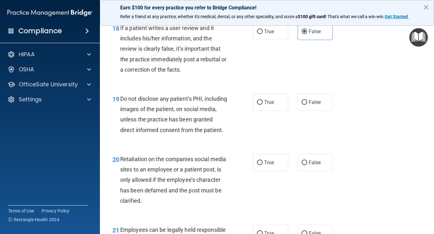
scroll to position [1186, 0]
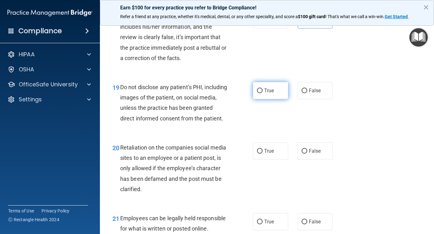
click at [270, 93] on span "True" at bounding box center [269, 90] width 10 height 6
click at [263, 93] on input "True" at bounding box center [260, 90] width 6 height 5
radio input "true"
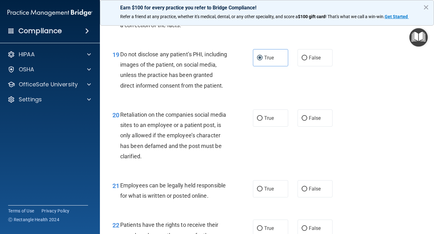
scroll to position [1249, 0]
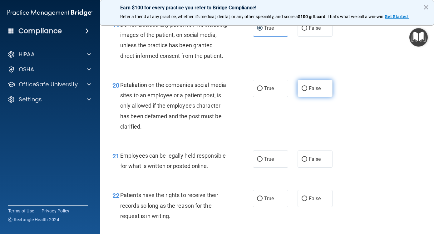
click at [316, 91] on span "False" at bounding box center [315, 88] width 12 height 6
click at [307, 91] on input "False" at bounding box center [305, 88] width 6 height 5
radio input "true"
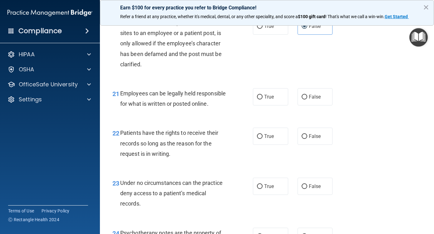
scroll to position [1311, 0]
click at [276, 105] on label "True" at bounding box center [270, 96] width 35 height 17
click at [263, 99] on input "True" at bounding box center [260, 96] width 6 height 5
radio input "true"
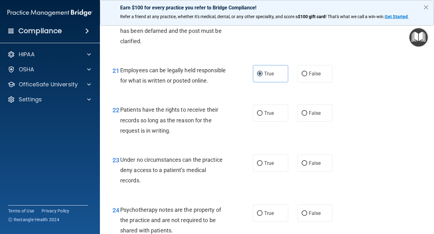
scroll to position [1374, 0]
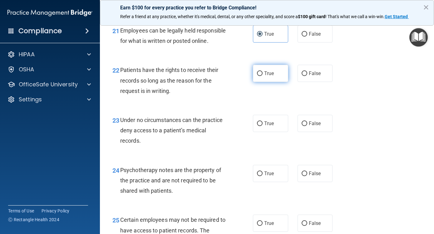
click at [270, 76] on span "True" at bounding box center [269, 73] width 10 height 6
click at [263, 76] on input "True" at bounding box center [260, 73] width 6 height 5
radio input "true"
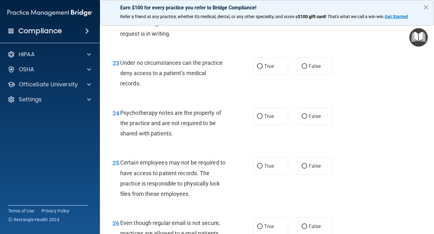
scroll to position [1436, 0]
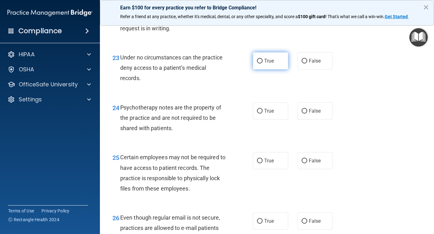
click at [278, 69] on label "True" at bounding box center [270, 60] width 35 height 17
click at [263, 63] on input "True" at bounding box center [260, 61] width 6 height 5
radio input "true"
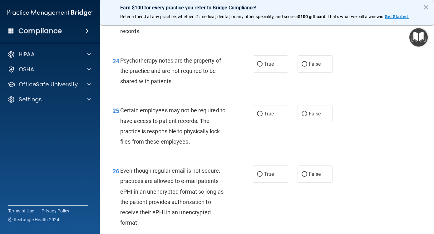
scroll to position [1499, 0]
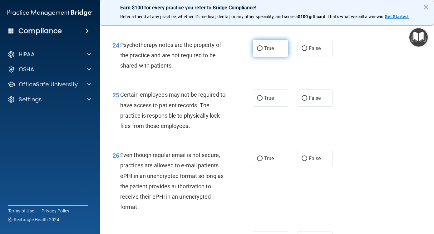
click at [272, 57] on label "True" at bounding box center [270, 48] width 35 height 17
click at [263, 51] on input "True" at bounding box center [260, 48] width 6 height 5
radio input "true"
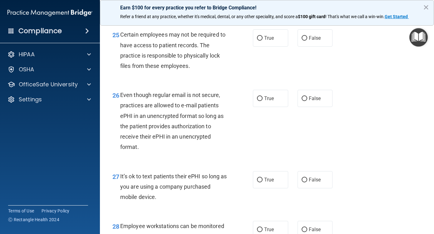
scroll to position [1561, 0]
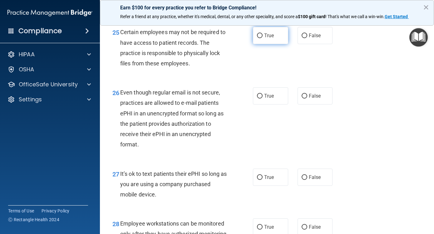
click at [268, 38] on span "True" at bounding box center [269, 35] width 10 height 6
click at [263, 38] on input "True" at bounding box center [260, 35] width 6 height 5
radio input "true"
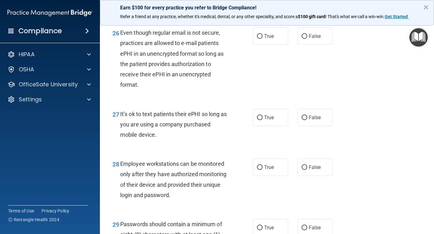
scroll to position [1624, 0]
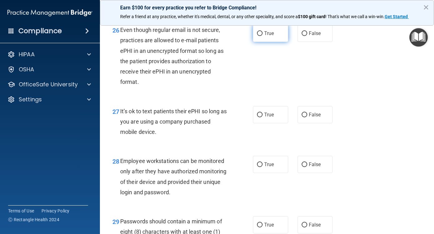
click at [273, 42] on label "True" at bounding box center [270, 33] width 35 height 17
click at [263, 36] on input "True" at bounding box center [260, 33] width 6 height 5
radio input "true"
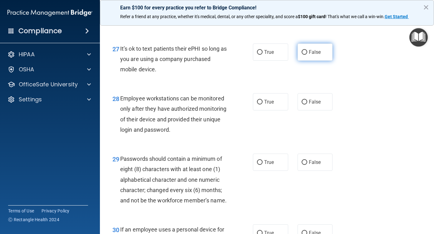
click at [315, 55] on span "False" at bounding box center [315, 52] width 12 height 6
click at [307, 55] on input "False" at bounding box center [305, 52] width 6 height 5
radio input "true"
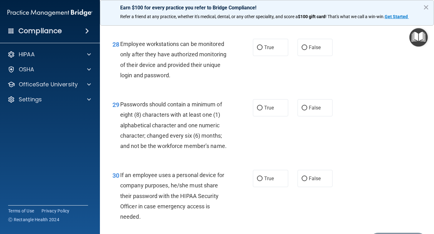
scroll to position [1748, 0]
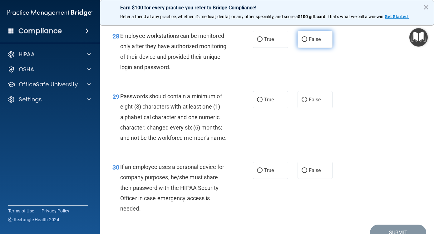
click at [318, 48] on label "False" at bounding box center [315, 39] width 35 height 17
click at [307, 42] on input "False" at bounding box center [305, 39] width 6 height 5
radio input "true"
click at [171, 143] on div "Passwords should contain a minimum of eight (8) characters with at least one (1…" at bounding box center [176, 117] width 112 height 52
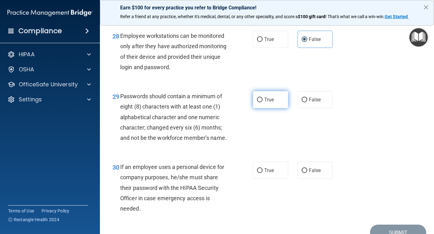
click at [274, 108] on label "True" at bounding box center [270, 99] width 35 height 17
click at [263, 102] on input "True" at bounding box center [260, 99] width 6 height 5
radio input "true"
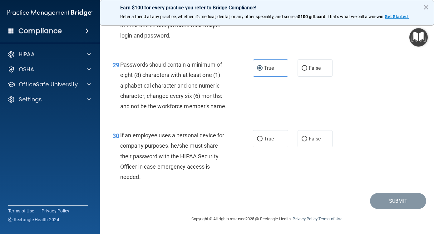
scroll to position [1832, 0]
click at [319, 139] on label "False" at bounding box center [315, 138] width 35 height 17
click at [307, 139] on input "False" at bounding box center [305, 138] width 6 height 5
radio input "true"
click at [394, 200] on button "Submit" at bounding box center [398, 201] width 56 height 16
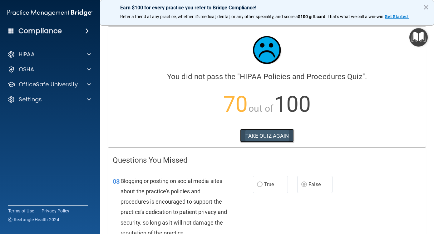
click at [268, 137] on button "TAKE QUIZ AGAIN" at bounding box center [267, 136] width 54 height 14
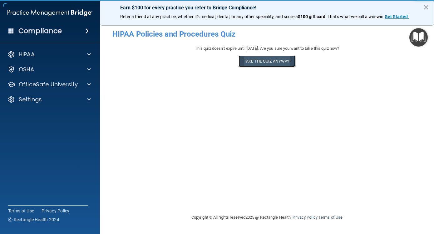
click at [271, 60] on button "Take the quiz anyway!" at bounding box center [267, 61] width 57 height 12
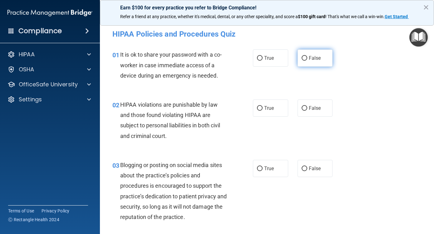
click at [313, 60] on span "False" at bounding box center [315, 58] width 12 height 6
click at [307, 60] on input "False" at bounding box center [305, 58] width 6 height 5
radio input "true"
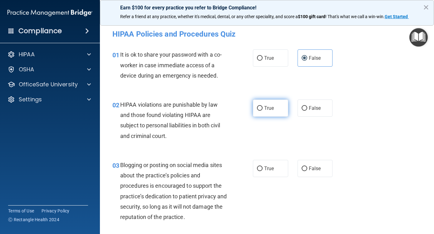
click at [269, 112] on label "True" at bounding box center [270, 107] width 35 height 17
click at [263, 111] on input "True" at bounding box center [260, 108] width 6 height 5
radio input "true"
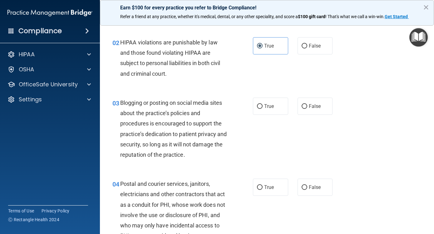
scroll to position [62, 0]
click at [313, 105] on span "False" at bounding box center [315, 106] width 12 height 6
click at [307, 105] on input "False" at bounding box center [305, 106] width 6 height 5
radio input "true"
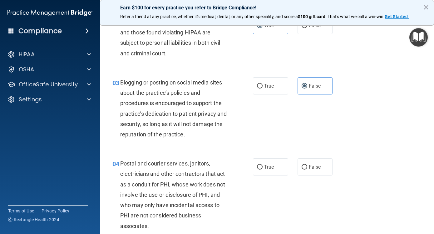
scroll to position [94, 0]
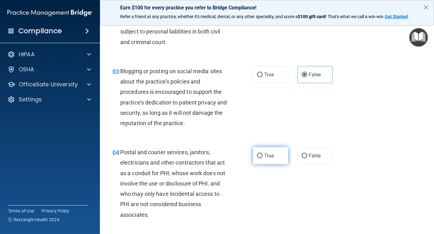
click at [269, 156] on span "True" at bounding box center [269, 155] width 10 height 6
click at [263, 156] on input "True" at bounding box center [260, 155] width 6 height 5
radio input "true"
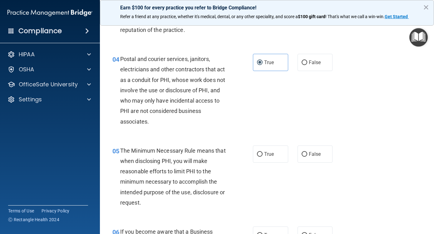
scroll to position [187, 0]
click at [259, 155] on input "True" at bounding box center [260, 153] width 6 height 5
radio input "true"
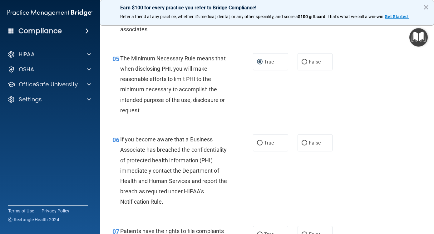
scroll to position [281, 0]
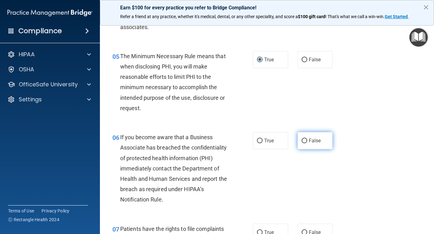
click at [309, 140] on span "False" at bounding box center [315, 140] width 12 height 6
click at [306, 140] on input "False" at bounding box center [305, 140] width 6 height 5
radio input "true"
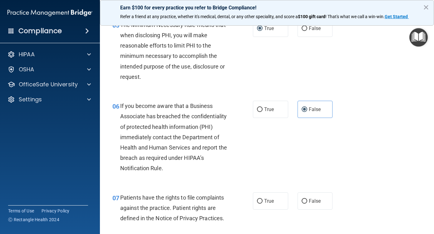
scroll to position [343, 0]
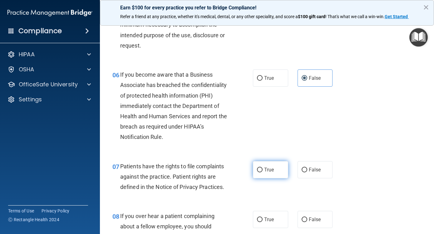
click at [267, 170] on span "True" at bounding box center [269, 169] width 10 height 6
click at [263, 170] on input "True" at bounding box center [260, 169] width 6 height 5
radio input "true"
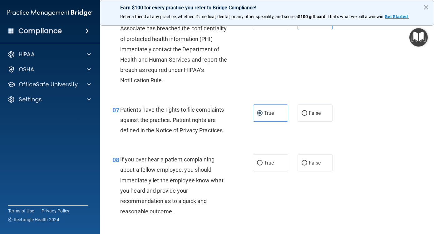
scroll to position [406, 0]
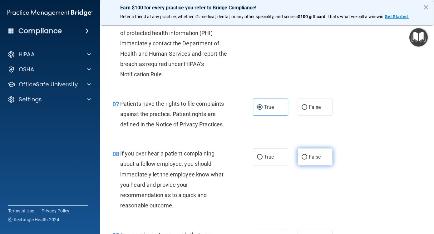
click at [317, 155] on span "False" at bounding box center [315, 157] width 12 height 6
click at [307, 155] on input "False" at bounding box center [305, 157] width 6 height 5
radio input "true"
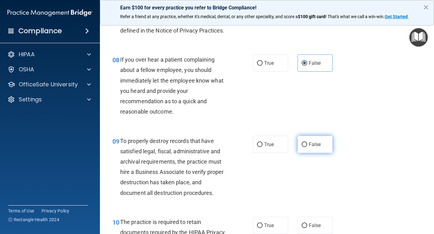
click at [309, 144] on span "False" at bounding box center [315, 144] width 12 height 6
click at [307, 144] on input "False" at bounding box center [305, 144] width 6 height 5
radio input "true"
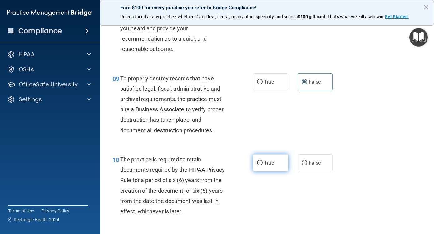
click at [267, 160] on span "True" at bounding box center [269, 163] width 10 height 6
click at [263, 160] on input "True" at bounding box center [260, 162] width 6 height 5
radio input "true"
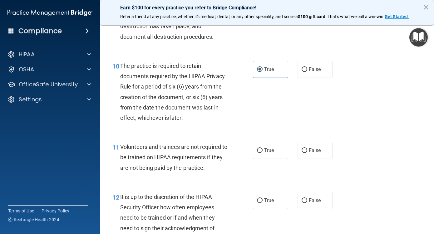
scroll to position [656, 0]
click at [311, 150] on span "False" at bounding box center [315, 150] width 12 height 6
click at [307, 150] on input "False" at bounding box center [305, 150] width 6 height 5
radio input "true"
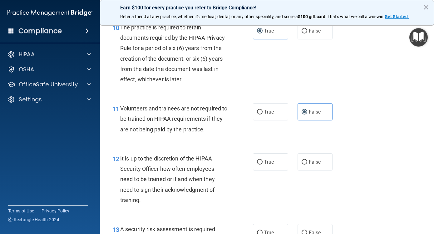
scroll to position [749, 0]
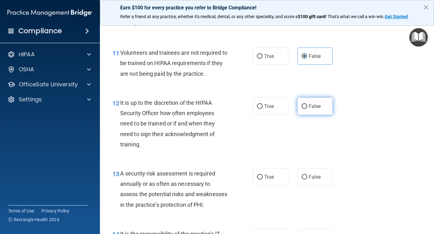
click at [309, 106] on span "False" at bounding box center [315, 106] width 12 height 6
click at [307, 106] on input "False" at bounding box center [305, 106] width 6 height 5
radio input "true"
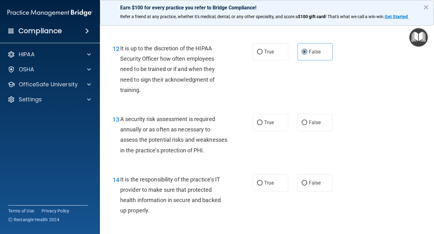
scroll to position [812, 0]
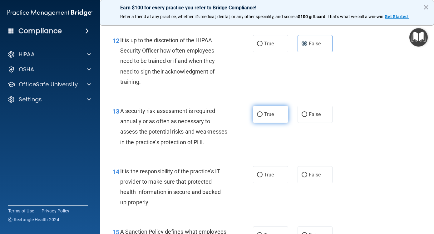
click at [272, 115] on span "True" at bounding box center [269, 114] width 10 height 6
click at [263, 115] on input "True" at bounding box center [260, 114] width 6 height 5
radio input "true"
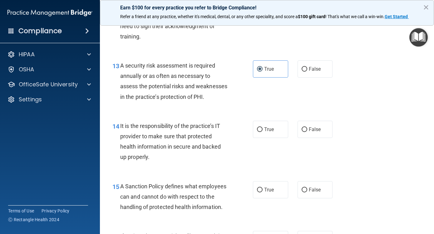
scroll to position [874, 0]
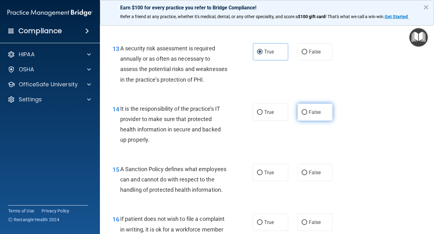
click at [312, 119] on label "False" at bounding box center [315, 111] width 35 height 17
click at [307, 115] on input "False" at bounding box center [305, 112] width 6 height 5
radio input "true"
click at [313, 175] on span "False" at bounding box center [315, 172] width 12 height 6
click at [307, 175] on input "False" at bounding box center [305, 172] width 6 height 5
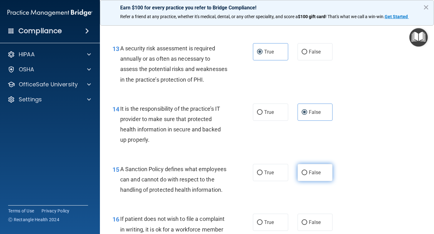
radio input "true"
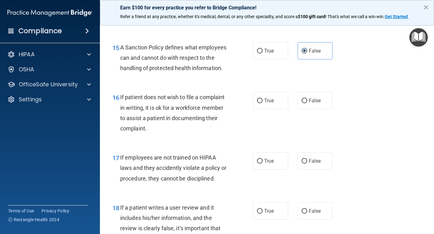
scroll to position [999, 0]
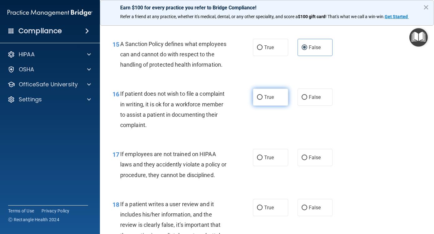
click at [276, 106] on label "True" at bounding box center [270, 96] width 35 height 17
click at [263, 100] on input "True" at bounding box center [260, 97] width 6 height 5
radio input "true"
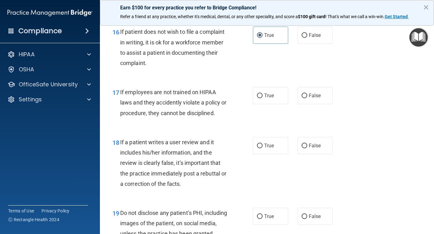
scroll to position [1062, 0]
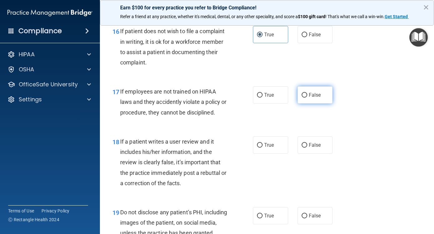
click at [313, 98] on span "False" at bounding box center [315, 95] width 12 height 6
click at [307, 97] on input "False" at bounding box center [305, 95] width 6 height 5
radio input "true"
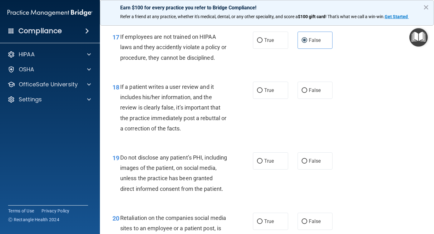
scroll to position [1124, 0]
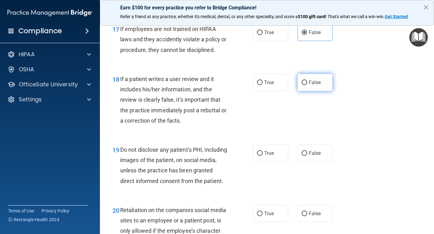
click at [315, 85] on span "False" at bounding box center [315, 82] width 12 height 6
click at [307, 85] on input "False" at bounding box center [305, 82] width 6 height 5
radio input "true"
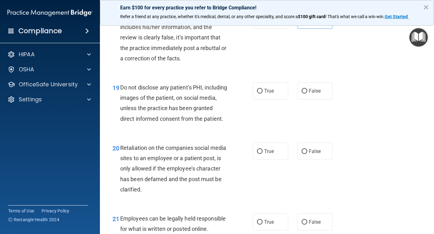
scroll to position [1186, 0]
click at [266, 93] on span "True" at bounding box center [269, 90] width 10 height 6
click at [263, 93] on input "True" at bounding box center [260, 90] width 6 height 5
radio input "true"
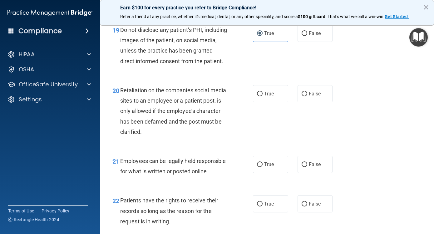
scroll to position [1249, 0]
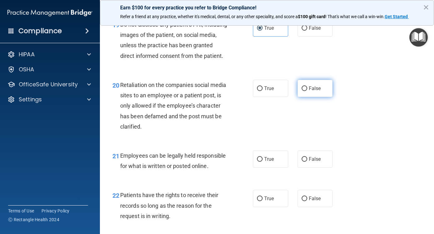
click at [315, 91] on span "False" at bounding box center [315, 88] width 12 height 6
click at [307, 91] on input "False" at bounding box center [305, 88] width 6 height 5
radio input "true"
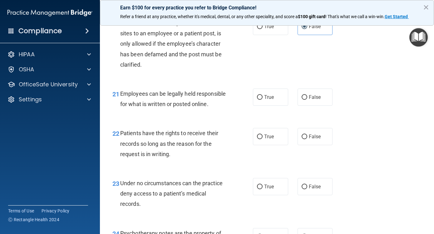
scroll to position [1311, 0]
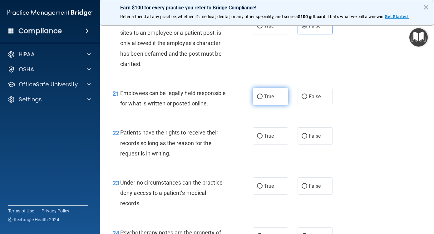
click at [270, 105] on label "True" at bounding box center [270, 96] width 35 height 17
click at [263, 99] on input "True" at bounding box center [260, 96] width 6 height 5
radio input "true"
click at [309, 139] on span "False" at bounding box center [315, 136] width 12 height 6
click at [307, 138] on input "False" at bounding box center [305, 136] width 6 height 5
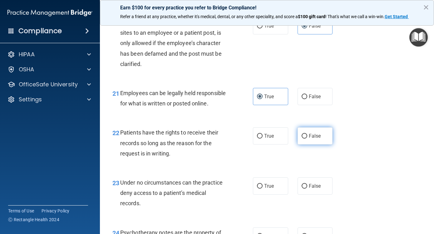
radio input "true"
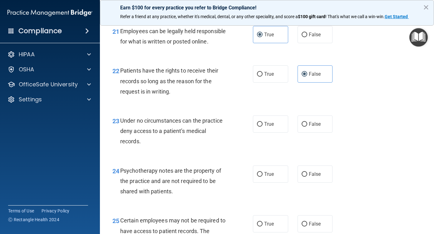
scroll to position [1374, 0]
click at [313, 126] on span "False" at bounding box center [315, 123] width 12 height 6
click at [307, 126] on input "False" at bounding box center [305, 123] width 6 height 5
radio input "true"
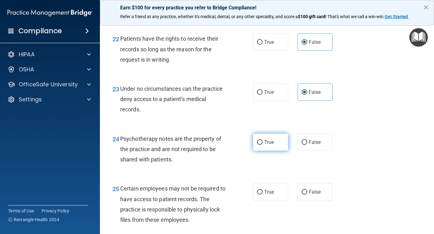
click at [266, 145] on span "True" at bounding box center [269, 142] width 10 height 6
click at [263, 145] on input "True" at bounding box center [260, 142] width 6 height 5
radio input "true"
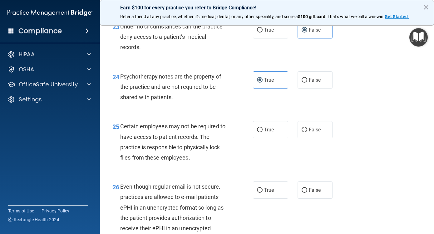
scroll to position [1467, 0]
click at [271, 132] on span "True" at bounding box center [269, 129] width 10 height 6
click at [263, 132] on input "True" at bounding box center [260, 129] width 6 height 5
radio input "true"
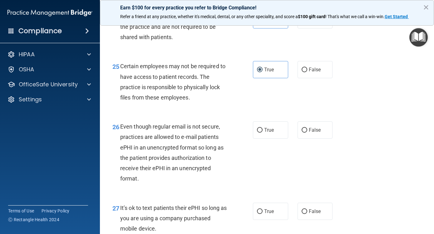
scroll to position [1530, 0]
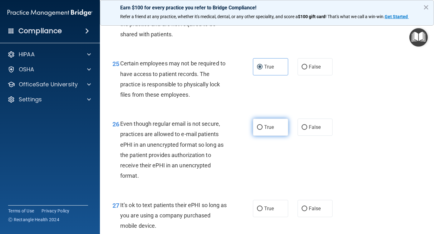
click at [271, 130] on span "True" at bounding box center [269, 127] width 10 height 6
click at [263, 130] on input "True" at bounding box center [260, 127] width 6 height 5
radio input "true"
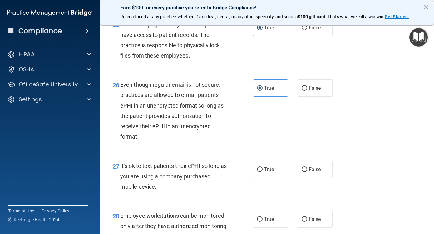
scroll to position [1624, 0]
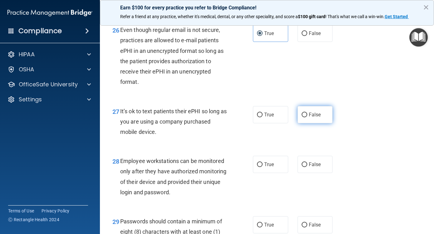
click at [315, 117] on span "False" at bounding box center [315, 114] width 12 height 6
click at [307, 117] on input "False" at bounding box center [305, 114] width 6 height 5
radio input "true"
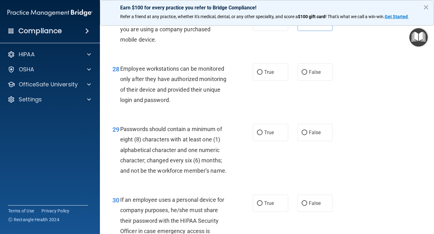
scroll to position [1717, 0]
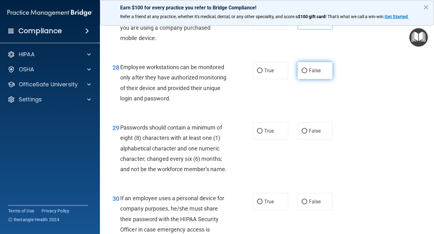
click at [316, 73] on span "False" at bounding box center [315, 70] width 12 height 6
click at [307, 73] on input "False" at bounding box center [305, 70] width 6 height 5
radio input "true"
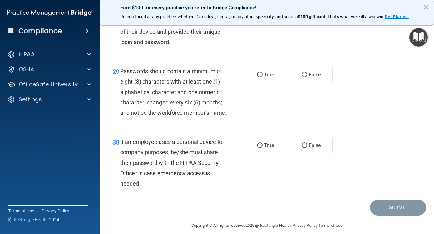
scroll to position [1780, 0]
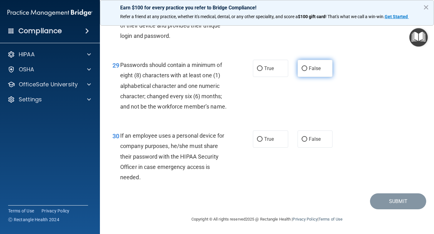
click at [316, 71] on span "False" at bounding box center [315, 68] width 12 height 6
click at [307, 71] on input "False" at bounding box center [305, 68] width 6 height 5
radio input "true"
click at [317, 139] on span "False" at bounding box center [315, 139] width 12 height 6
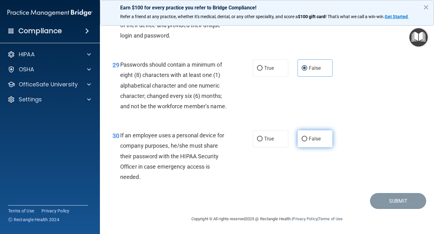
click at [307, 139] on input "False" at bounding box center [305, 138] width 6 height 5
radio input "true"
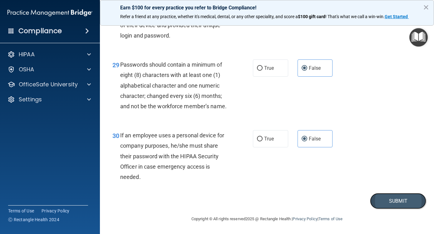
click at [402, 200] on button "Submit" at bounding box center [398, 201] width 56 height 16
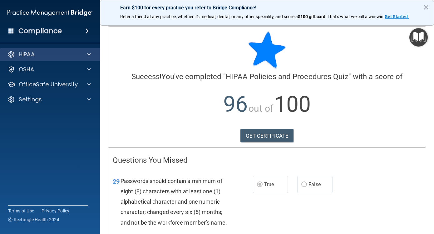
click at [37, 50] on div "HIPAA" at bounding box center [50, 54] width 100 height 12
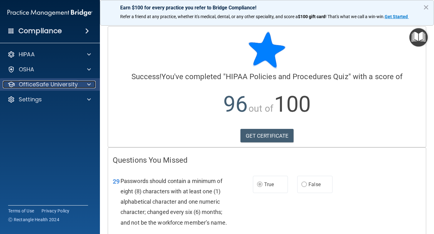
click at [46, 84] on p "OfficeSafe University" at bounding box center [48, 84] width 59 height 7
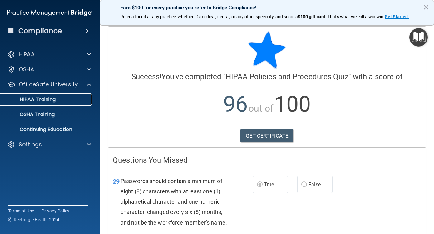
click at [42, 99] on p "HIPAA Training" at bounding box center [30, 99] width 52 height 6
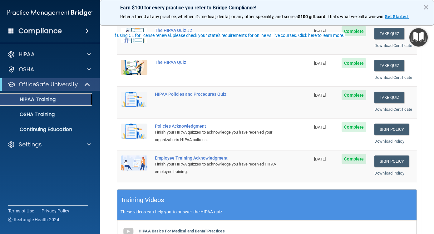
scroll to position [94, 0]
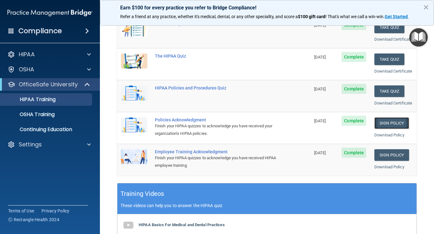
click at [389, 129] on link "Sign Policy" at bounding box center [391, 123] width 35 height 12
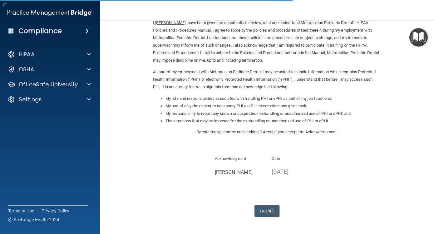
scroll to position [52, 0]
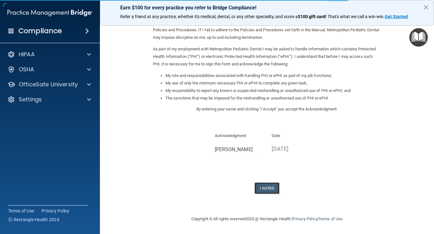
click at [263, 187] on button "I Agree" at bounding box center [266, 188] width 25 height 12
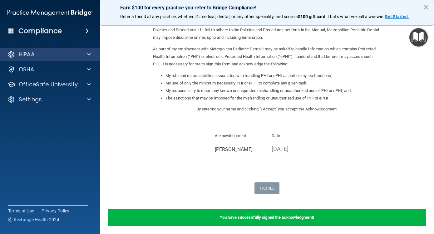
click at [44, 50] on div "HIPAA" at bounding box center [50, 54] width 100 height 12
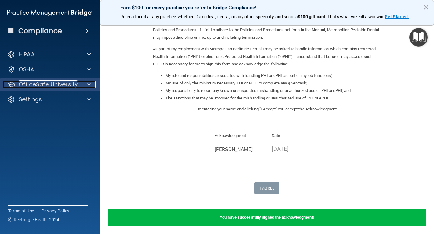
click at [41, 82] on p "OfficeSafe University" at bounding box center [48, 84] width 59 height 7
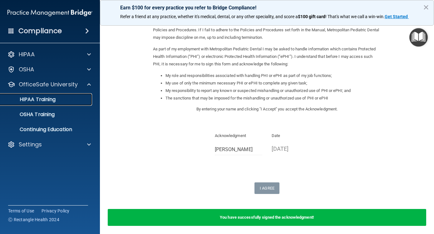
click at [45, 95] on link "HIPAA Training" at bounding box center [43, 99] width 98 height 12
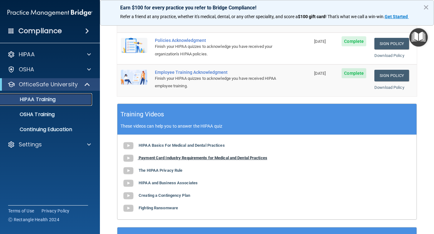
scroll to position [103, 0]
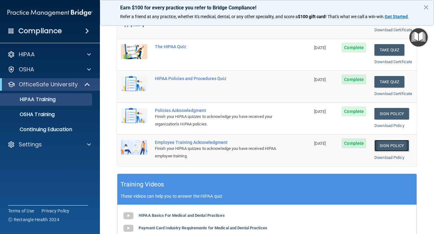
click at [387, 151] on link "Sign Policy" at bounding box center [391, 146] width 35 height 12
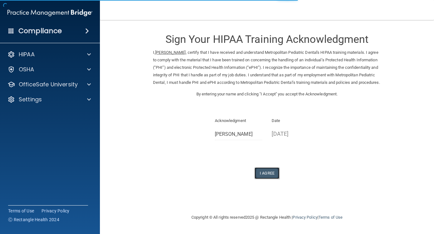
click at [268, 179] on button "I Agree" at bounding box center [266, 173] width 25 height 12
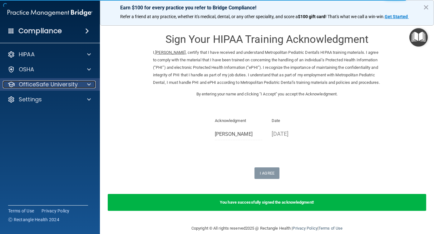
click at [47, 81] on p "OfficeSafe University" at bounding box center [48, 84] width 59 height 7
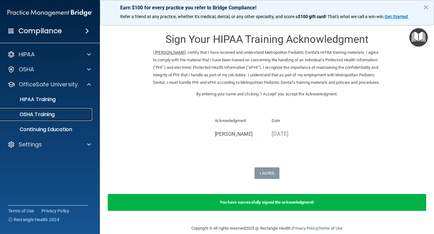
click at [43, 114] on p "OSHA Training" at bounding box center [29, 114] width 51 height 6
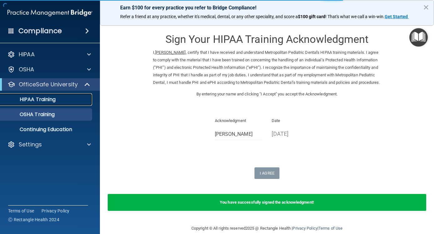
click at [49, 97] on p "HIPAA Training" at bounding box center [30, 99] width 52 height 6
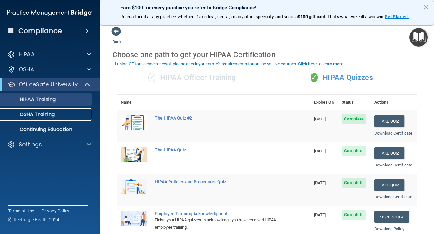
click at [47, 114] on p "OSHA Training" at bounding box center [29, 114] width 51 height 6
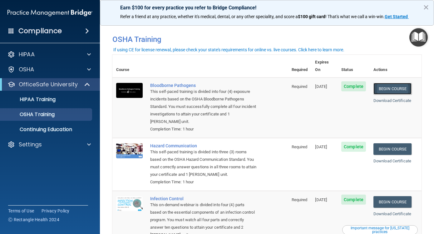
click at [389, 83] on link "Begin Course" at bounding box center [392, 89] width 38 height 12
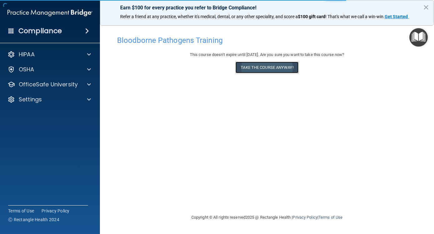
click at [272, 68] on button "Take the course anyway!" at bounding box center [266, 68] width 63 height 12
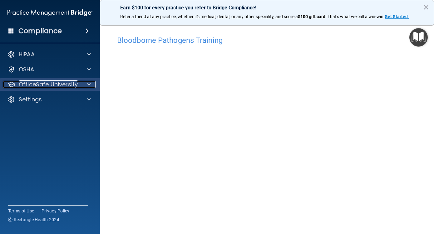
click at [42, 81] on p "OfficeSafe University" at bounding box center [48, 84] width 59 height 7
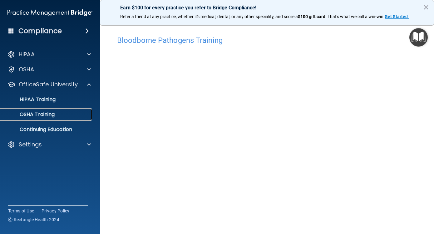
click at [47, 113] on p "OSHA Training" at bounding box center [29, 114] width 51 height 6
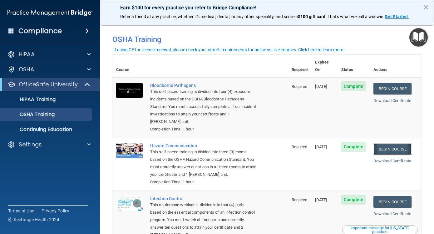
click at [394, 143] on link "Begin Course" at bounding box center [392, 149] width 38 height 12
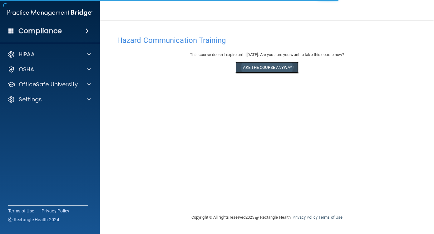
click at [280, 66] on button "Take the course anyway!" at bounding box center [266, 68] width 63 height 12
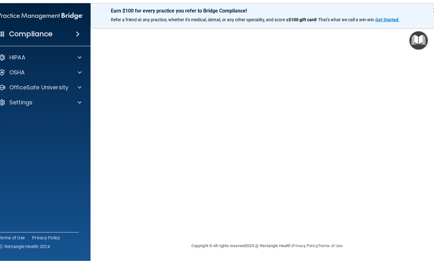
scroll to position [17, 0]
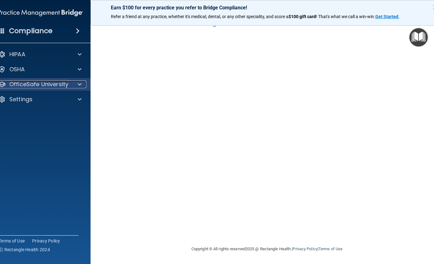
click at [37, 83] on p "OfficeSafe University" at bounding box center [38, 84] width 59 height 7
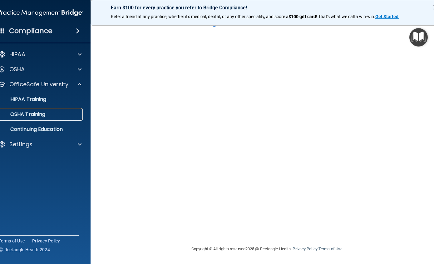
click at [34, 112] on p "OSHA Training" at bounding box center [20, 114] width 51 height 6
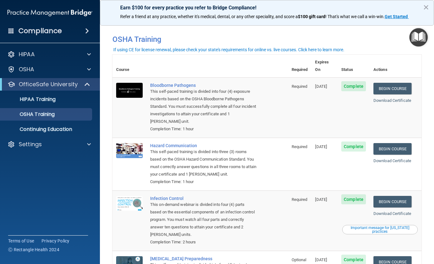
click at [86, 28] on span at bounding box center [87, 30] width 4 height 7
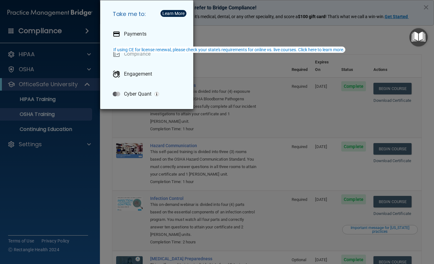
click at [53, 32] on div "Take me to: Payments Compliance Engagement Cyber Quant" at bounding box center [217, 132] width 434 height 264
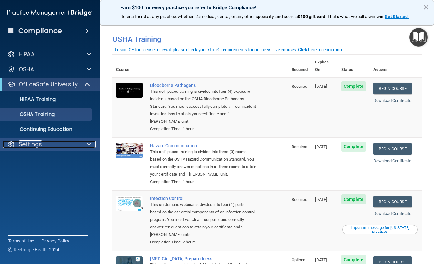
click at [32, 143] on p "Settings" at bounding box center [30, 143] width 23 height 7
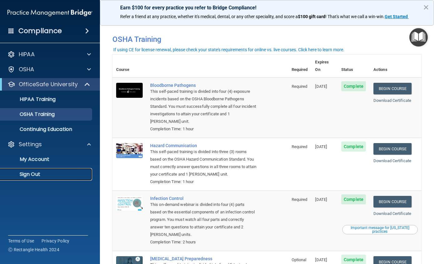
click at [33, 170] on link "Sign Out" at bounding box center [43, 174] width 98 height 12
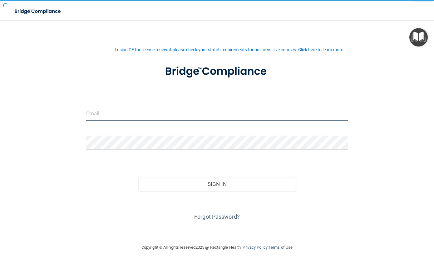
type input "[EMAIL_ADDRESS][DOMAIN_NAME]"
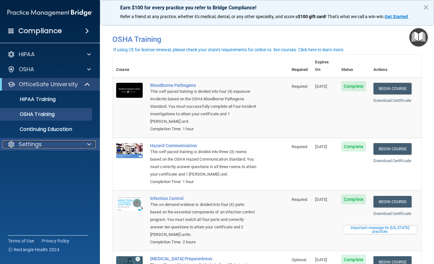
click at [39, 143] on p "Settings" at bounding box center [30, 143] width 23 height 7
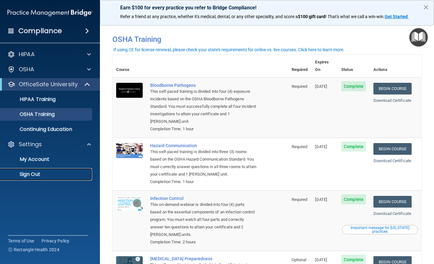
click at [36, 173] on p "Sign Out" at bounding box center [46, 174] width 85 height 6
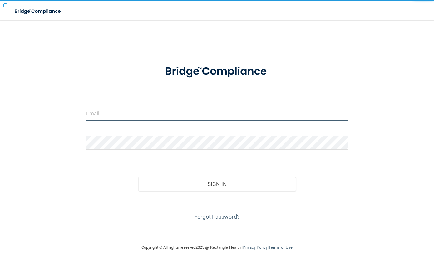
type input "[EMAIL_ADDRESS][DOMAIN_NAME]"
